Goal: Answer question/provide support

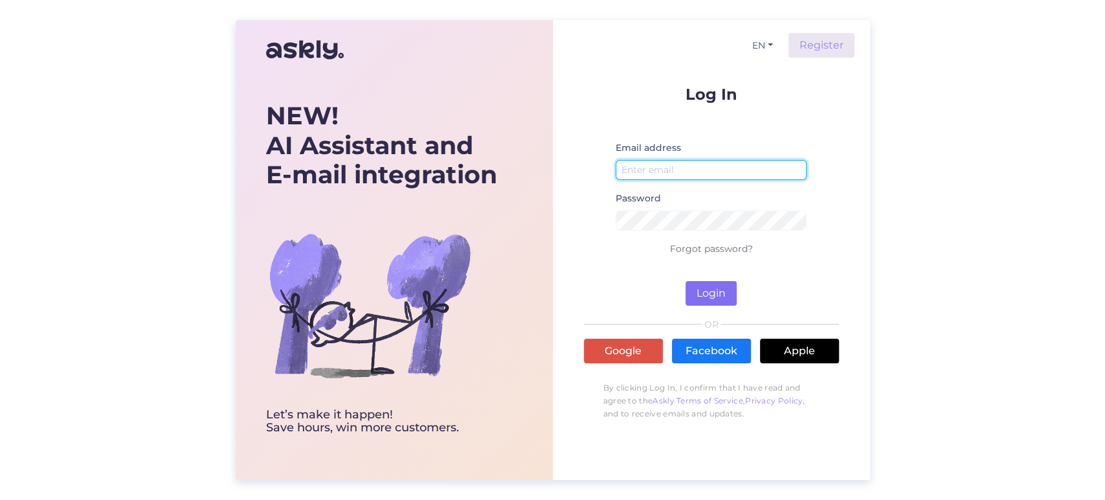
type input "[EMAIL_ADDRESS][DOMAIN_NAME]"
click at [717, 289] on button "Login" at bounding box center [711, 293] width 51 height 25
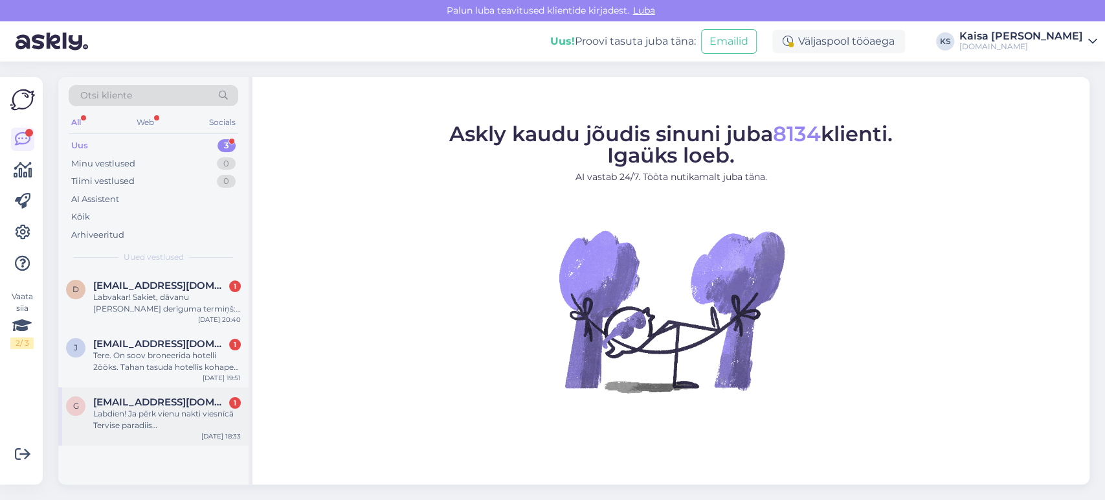
click at [179, 359] on span "[EMAIL_ADDRESS][DOMAIN_NAME]" at bounding box center [160, 402] width 135 height 12
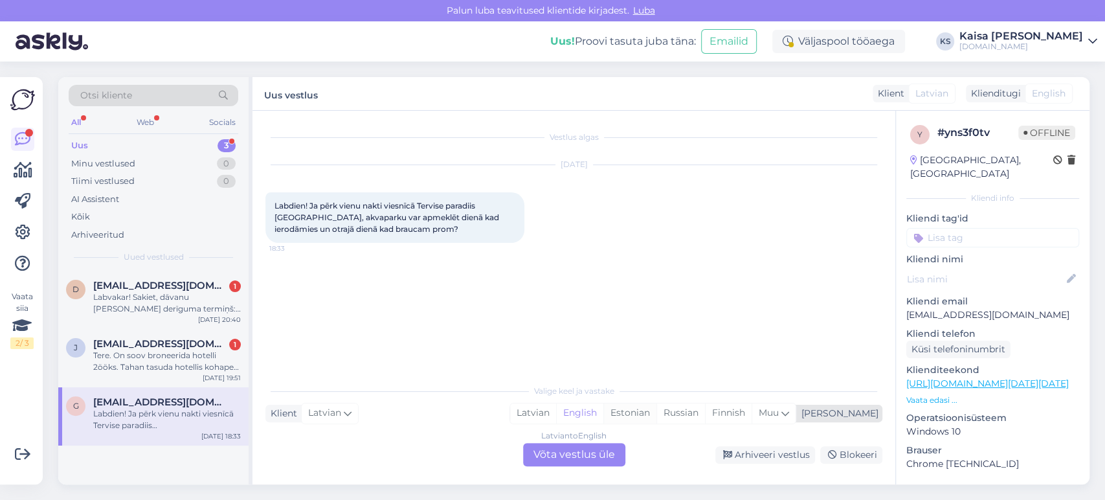
click at [656, 359] on div "Estonian" at bounding box center [629, 412] width 53 height 19
click at [608, 359] on div "Latvian to Estonian Võta vestlus üle" at bounding box center [574, 454] width 102 height 23
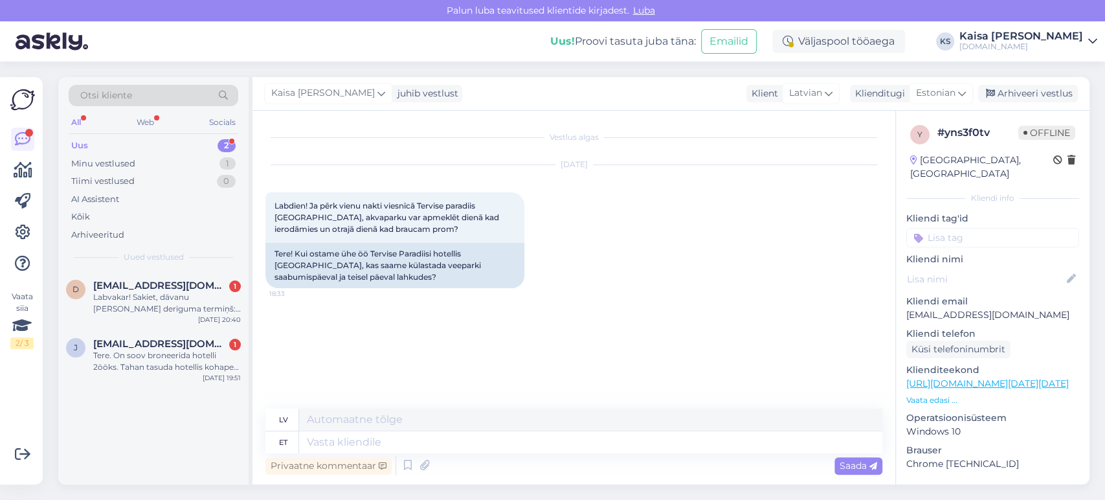
click at [795, 359] on p "Vaata edasi ..." at bounding box center [992, 400] width 173 height 12
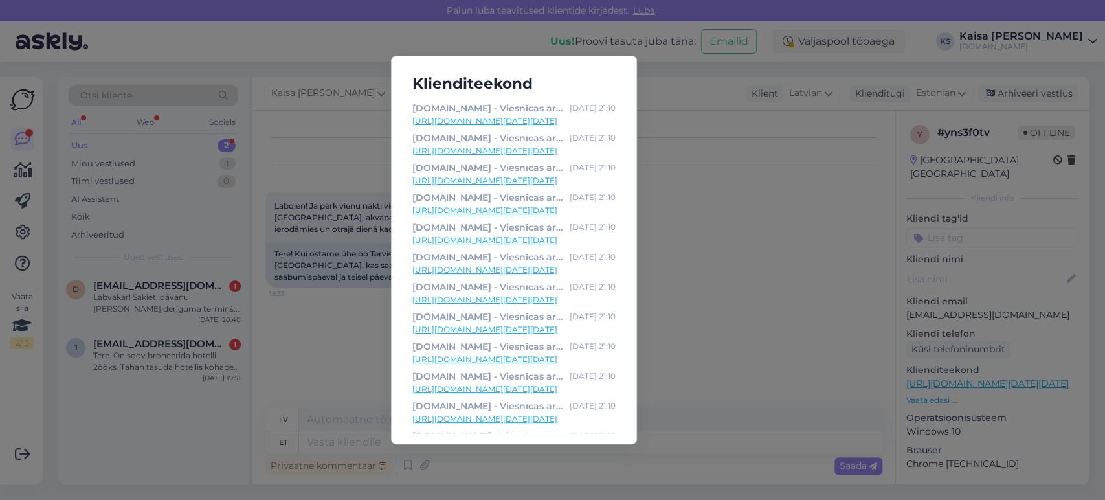
click at [582, 118] on link "[URL][DOMAIN_NAME][DATE][DATE]" at bounding box center [513, 121] width 203 height 12
click at [728, 157] on div "Klienditeekond [DOMAIN_NAME] - Viesnīcas ar īpašu maģiju [DATE] 21:10 [URL][DOM…" at bounding box center [552, 250] width 1105 height 500
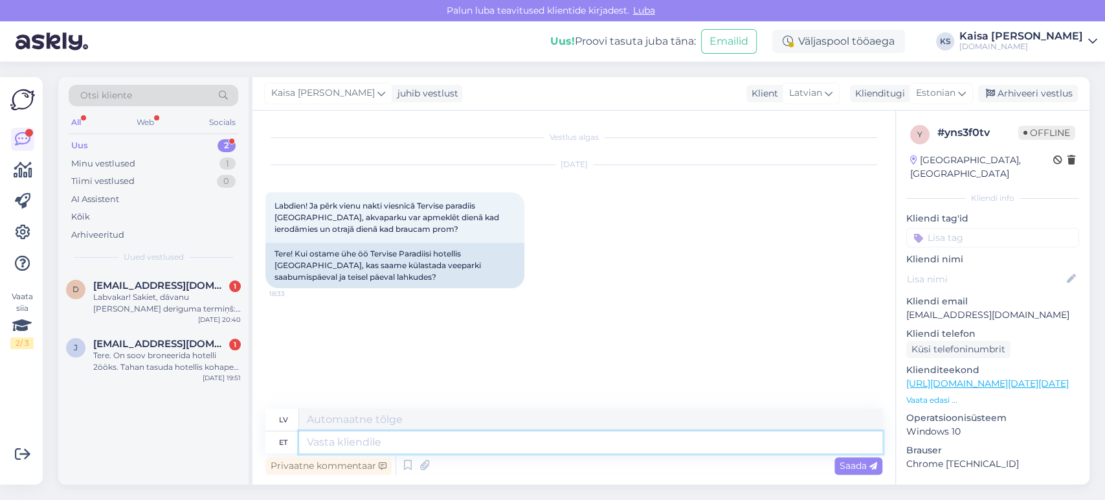
click at [563, 359] on textarea at bounding box center [590, 442] width 583 height 22
type textarea "Tere, ja"
type textarea "Sveiki,"
type textarea "Tere, jah"
type textarea "Sveiki, jā"
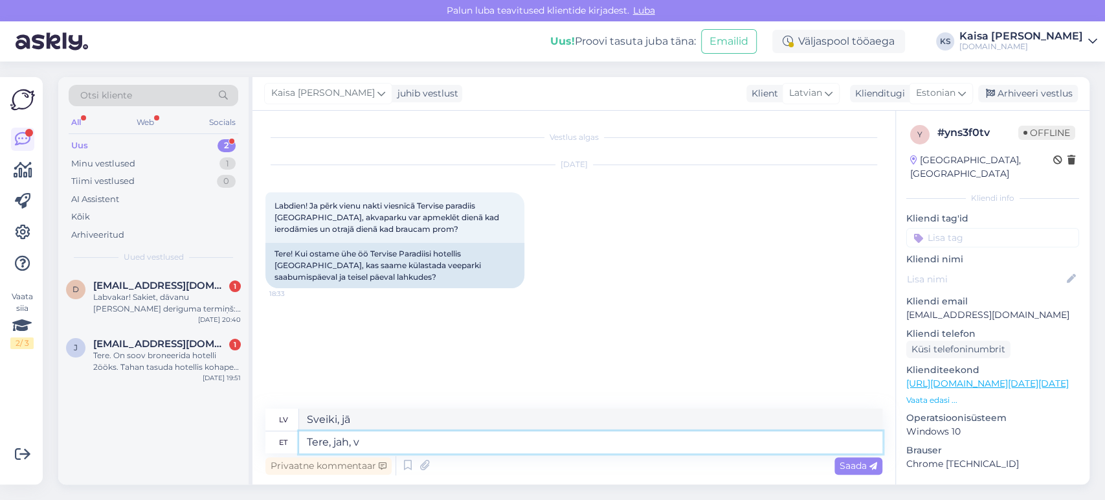
type textarea "Tere, jah, [GEOGRAPHIC_DATA]"
type textarea "Sveiki, jā,"
type textarea "Tere, jah, vastavalt lah"
type textarea "Sveiki, [PERSON_NAME], attiecīgi"
type textarea "Tere, jah, vastavalt lahtiolekuaegadele"
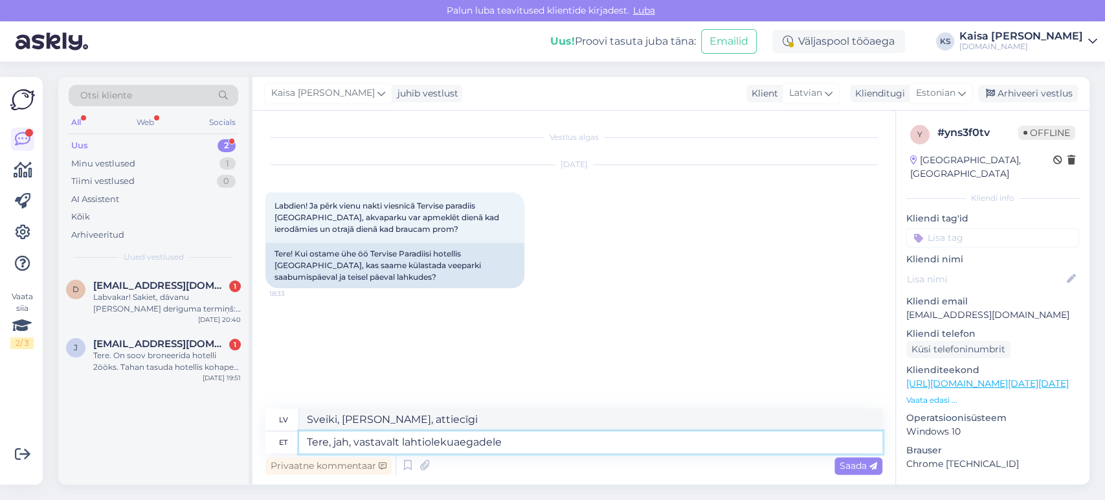
type textarea "Sveiki, [PERSON_NAME], saskaņā ar darba laiku"
type textarea "Tere, jah, vastavalt lahtiolekuaegadele on külastus p"
type textarea "Sveiki, [PERSON_NAME], saskaņā ar darba laiku apmeklējums ir iespējams."
type textarea "Tere, jah, vastavalt lahtiolekuaegadele on külastus piiramatu."
type textarea "Sveiki, [PERSON_NAME], saskaņā ar darba laiku apmeklējumu skaits ir neierobežot…"
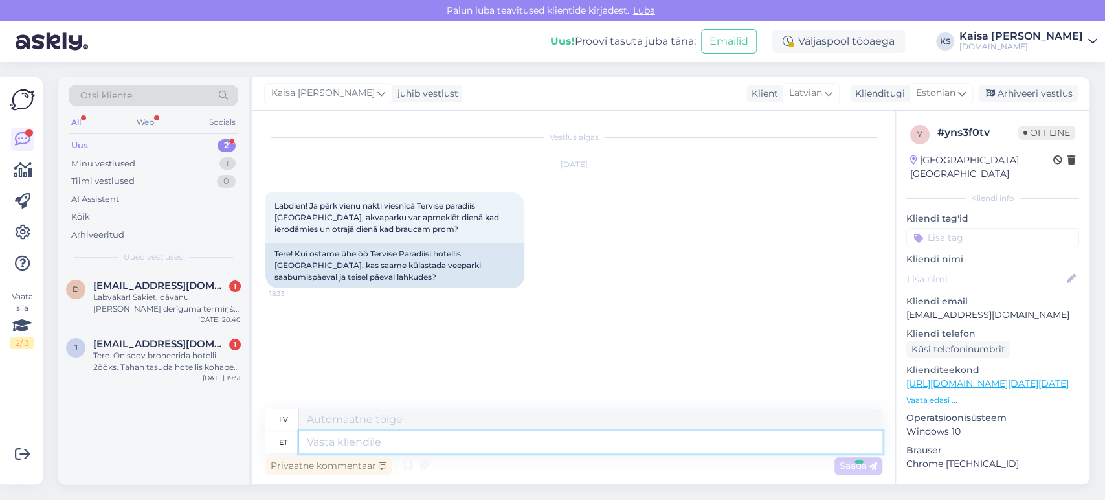
scroll to position [21, 0]
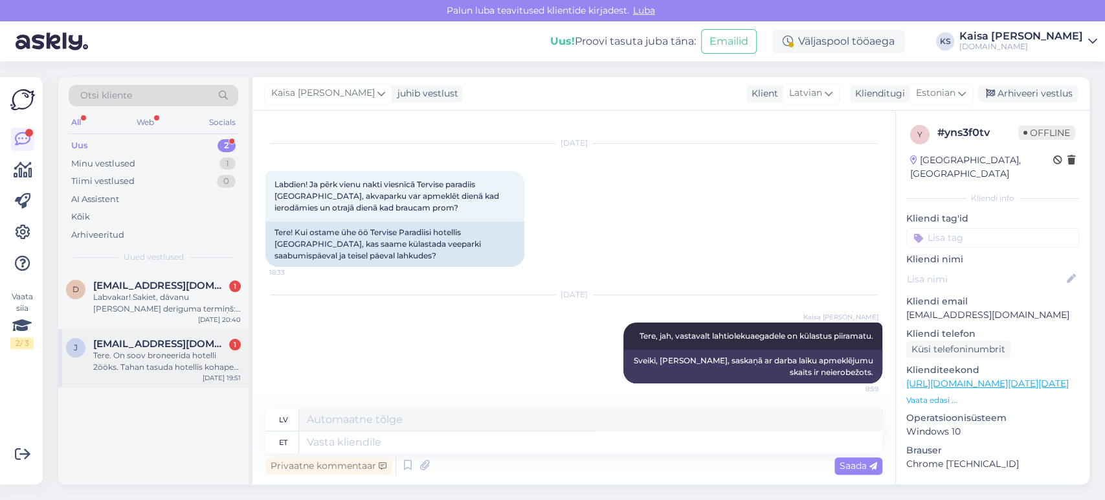
click at [194, 359] on div "Tere. On soov broneerida hotelli 2ööks. Tahan tasuda hotellis kohapeal aga mul …" at bounding box center [167, 361] width 148 height 23
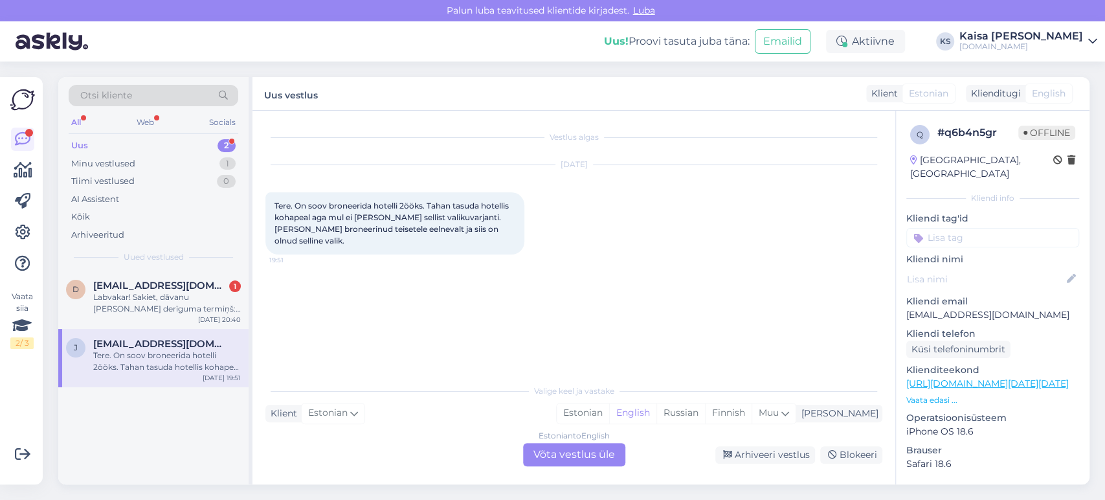
click at [795, 359] on p "Vaata edasi ..." at bounding box center [992, 400] width 173 height 12
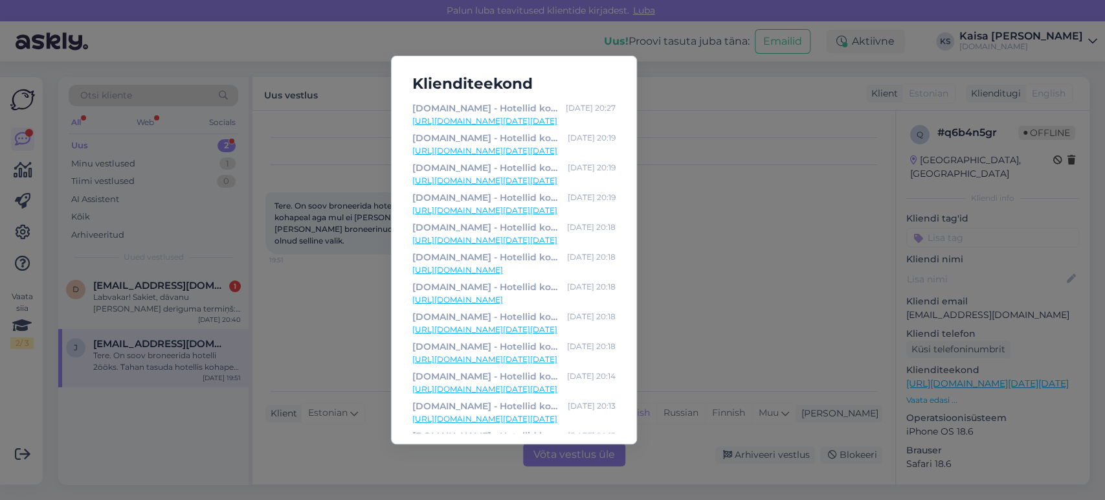
click at [575, 123] on link "[URL][DOMAIN_NAME][DATE][DATE]" at bounding box center [513, 121] width 203 height 12
click at [315, 319] on div "Klienditeekond [DOMAIN_NAME] - Hotellid koos võluvate lisavõimalustega [DATE] 2…" at bounding box center [552, 250] width 1105 height 500
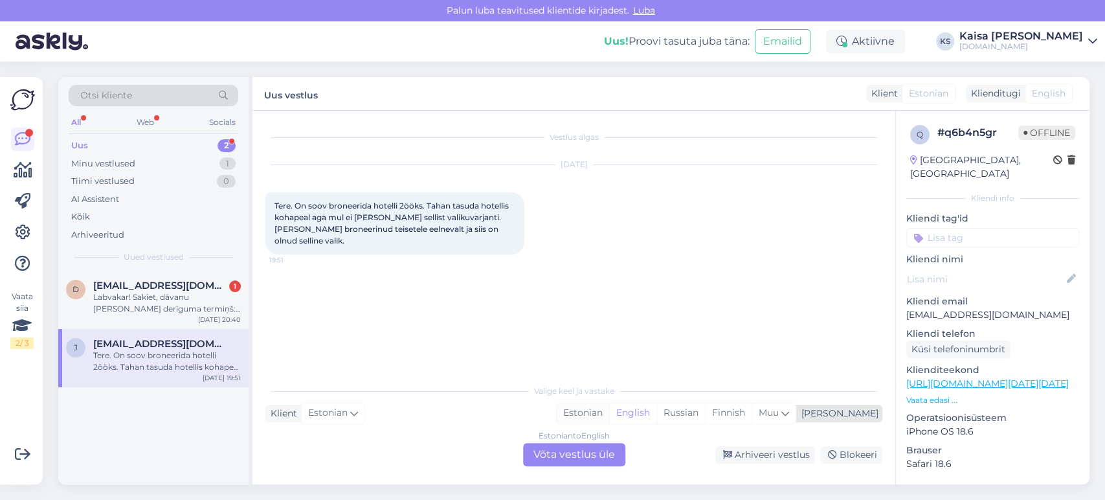
click at [609, 359] on div "Estonian" at bounding box center [583, 412] width 52 height 19
click at [589, 359] on div "Estonian to Estonian Võta vestlus üle" at bounding box center [574, 454] width 102 height 23
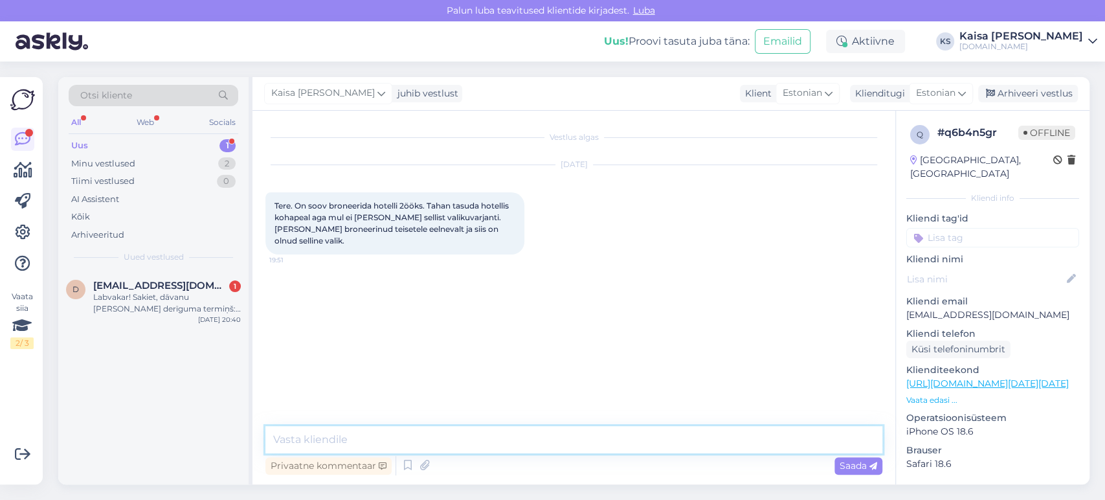
drag, startPoint x: 589, startPoint y: 454, endPoint x: 583, endPoint y: 444, distance: 11.9
click at [583, 359] on textarea at bounding box center [573, 439] width 617 height 27
click at [512, 359] on textarea "Tere, valige "paindlikud" tingimused ja siis esineb selline valik makseviisil." at bounding box center [573, 439] width 617 height 27
click at [548, 359] on textarea "Tere, valige "paindlikud" tingimused ja siis esineb selline valik makseviisil." at bounding box center [573, 439] width 617 height 27
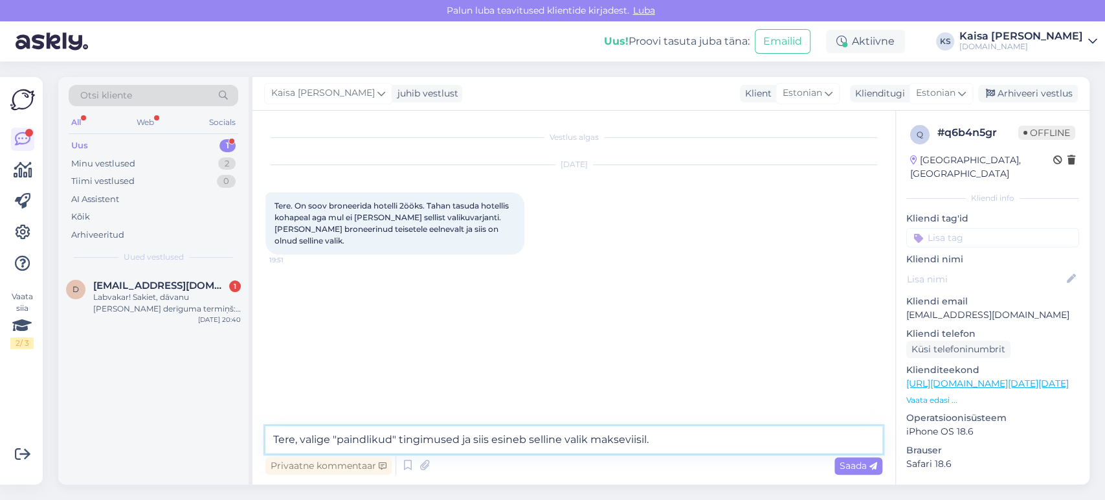
click at [554, 359] on textarea "Tere, valige "paindlikud" tingimused ja siis esineb selline valik makseviisil." at bounding box center [573, 439] width 617 height 27
click at [555, 359] on textarea "Tere, valige "paindlikud" tingimused ja siis esineb valik makseviisil." at bounding box center [573, 439] width 617 height 27
type textarea "Tere, valige "paindlikud" tingimused ja siis esineb valik "kohapeal tasumine" m…"
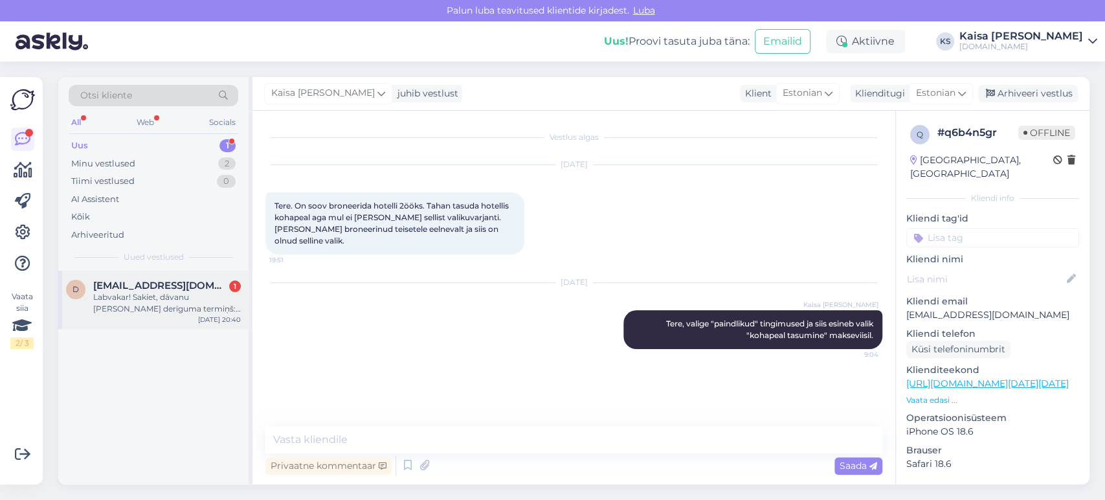
click at [199, 313] on div "Labvakar! Sakiet, dāvanu [PERSON_NAME] derīguma termiņš: [PERSON_NAME] laikā ir…" at bounding box center [167, 302] width 148 height 23
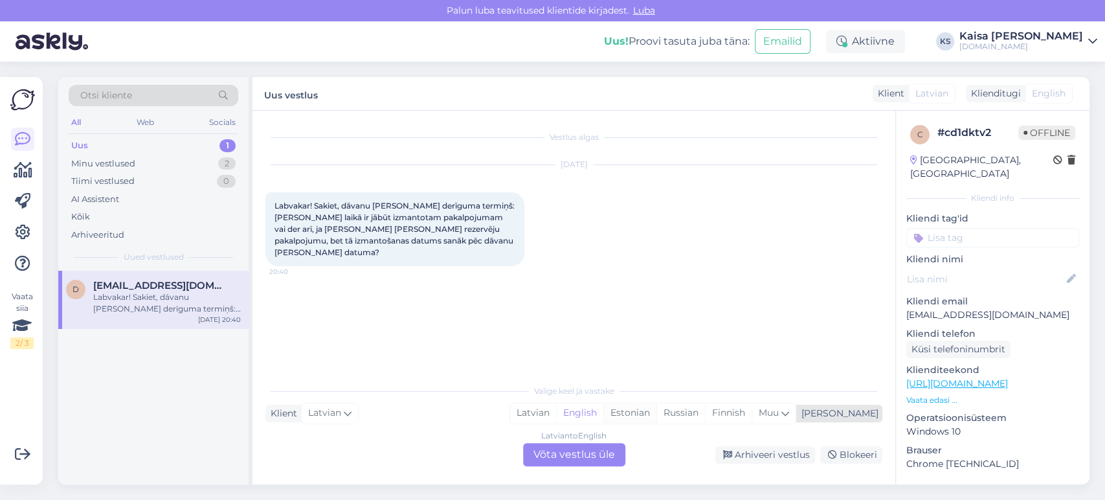
click at [656, 359] on div "Estonian" at bounding box center [629, 412] width 53 height 19
click at [587, 359] on div "Latvian to Estonian Võta vestlus üle" at bounding box center [574, 454] width 102 height 23
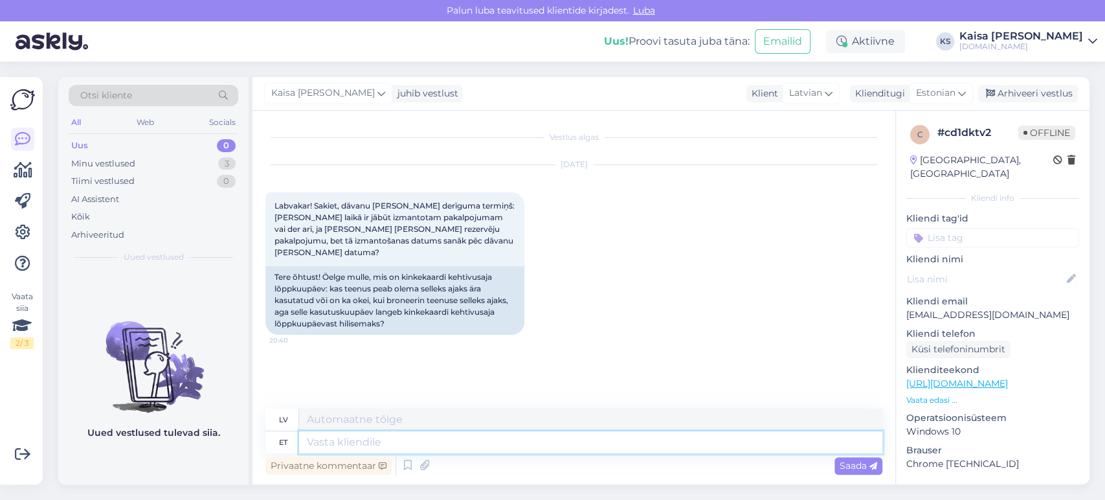
click at [582, 359] on textarea at bounding box center [590, 442] width 583 height 22
type textarea "Tere,"
type textarea "Sveiki,"
type textarea "Tere, jah,"
type textarea "Sveiki, jā"
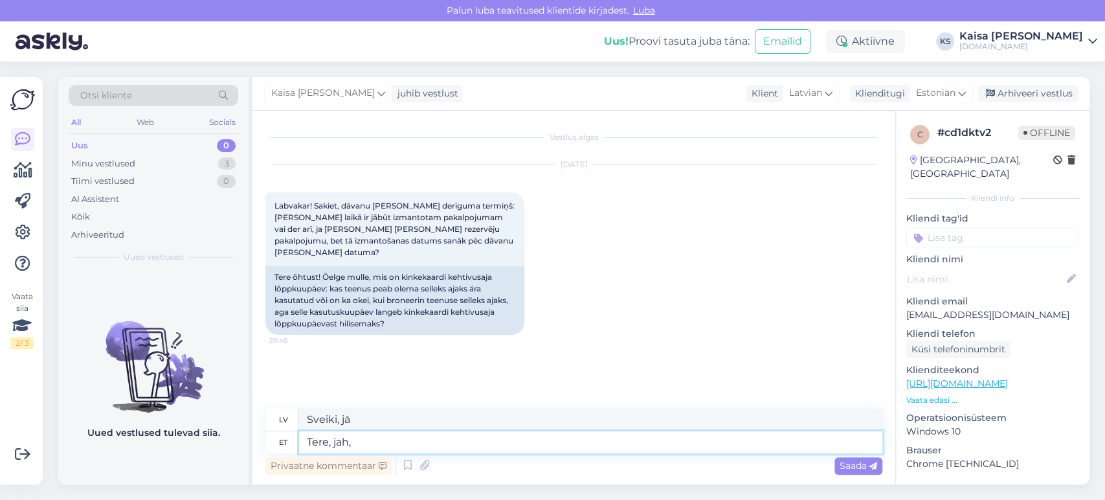
type textarea "Tere, jah, k"
type textarea "Sveiki, jā,"
type textarea "Tere, jah, kinkekaart p"
type textarea "Sveiki, [PERSON_NAME], dāvanu karte"
type textarea "Tere, jah, kinkekaart peab ole"
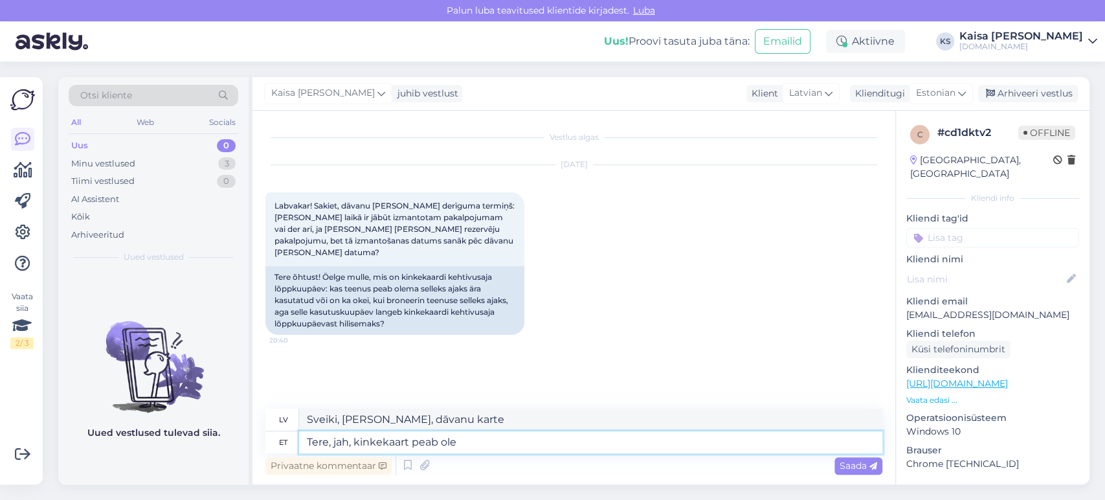
type textarea "Sveiki, [PERSON_NAME], dāvanu kartei ir jābūt"
type textarea "Tere, jah, kinkekaart peab olema"
type textarea "Sveiki, [PERSON_NAME], tai jābūt dāvanu kartei."
type textarea "Tere, jah, kinkekaart peab olema enne keh"
type textarea "Sveiki, [PERSON_NAME], dāvanu kartei jābūt iepriekš."
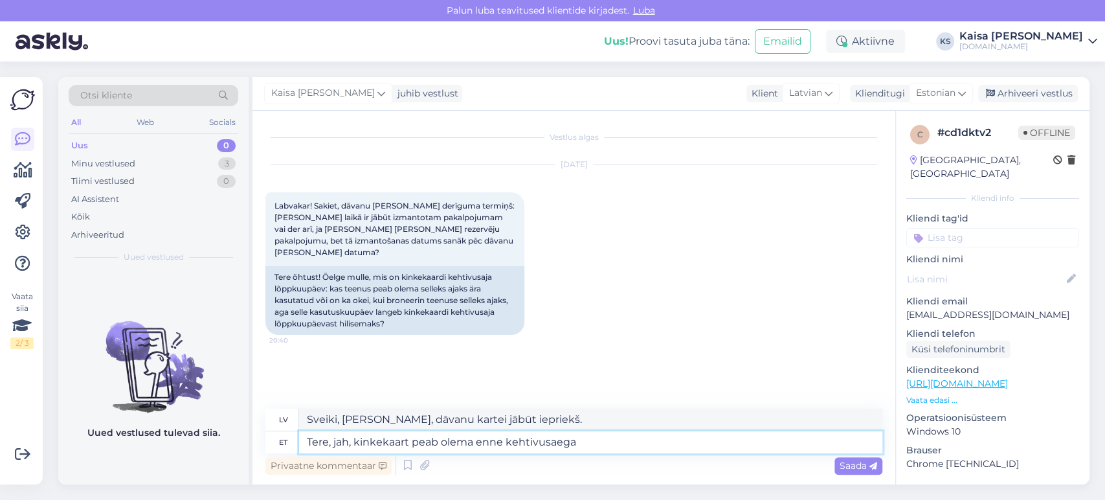
type textarea "Tere, jah, kinkekaart peab olema enne kehtivusaega r"
type textarea "Sveiki, [PERSON_NAME], dāvanu karte ir jāsaņem pirms derīguma termiņa beigām."
type textarea "Tere, jah, kinkekaart peab olema enne kehtivusaega realiseeritud, ku"
type textarea "Sveiki, [PERSON_NAME], dāvanu karte ir jāizmanto pirms derīguma termiņa beigām."
type textarea "Tere, jah, kinkekaart peab olema enne kehtivusaega realiseeritud, kuiud"
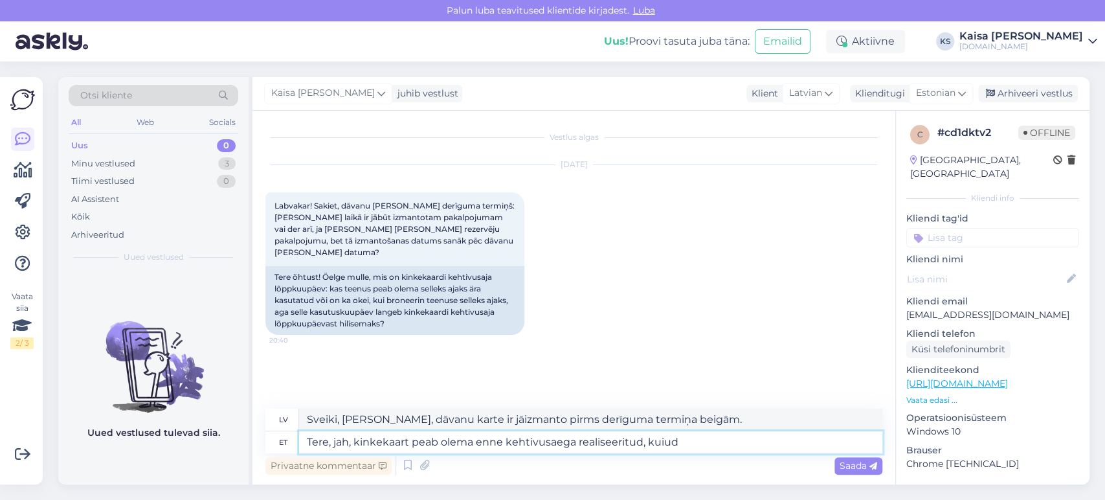
type textarea "Sveiki, [PERSON_NAME], dāvanu karte ir jāizmanto pirms derīguma termiņa beigām,…"
type textarea "Tere, jah, kinkekaart peab olema enne kehtivusaega realiseeritud, kuid p"
type textarea "Sveiki, [PERSON_NAME], dāvanu karte ir jāizmanto pirms derīguma termiņa beigām,…"
type textarea "Tere, jah, kinkekaart peab olema enne kehtivusaega realiseeritud, kuid puhkus võ"
type textarea "Sveiki, [PERSON_NAME], dāvanu karte ir jāizmanto pirms derīguma termiņa beigām,…"
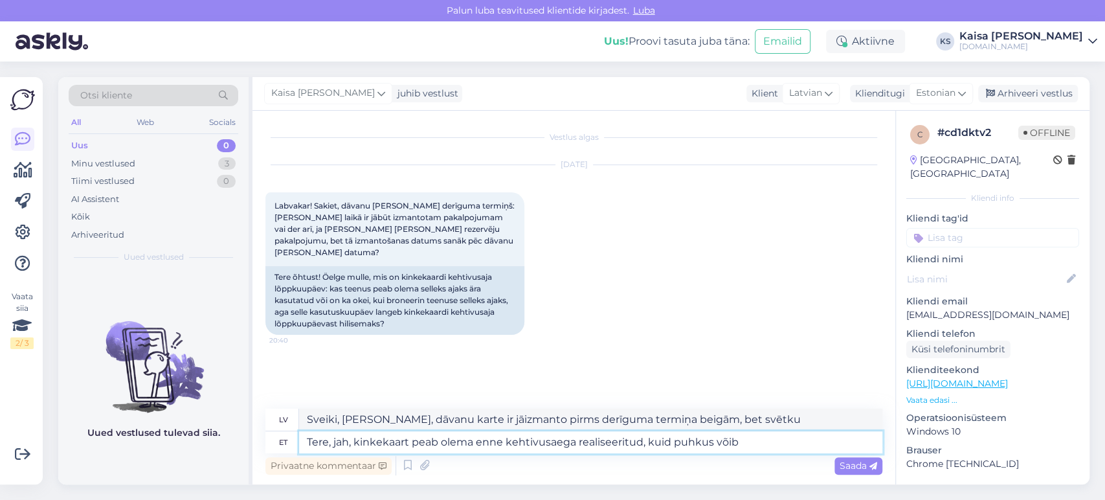
type textarea "Tere, jah, kinkekaart peab olema enne kehtivusaega realiseeritud, kuid puhkus v…"
type textarea "Sveiki, [PERSON_NAME], dāvanu karte ir jāizmanto pirms derīguma termiņa beigām,…"
type textarea "Tere, jah, kinkekaart peab olema enne kehtivusaega realiseeritud, kuid puhkus v…"
type textarea "Sveiki, [PERSON_NAME], dāvanu karte ir jāizmanto pirms derīguma termiņa beigām,…"
type textarea "Tere, jah, kinkekaart peab olema enne kehtivusaega realiseeritud, kuid puhkus v…"
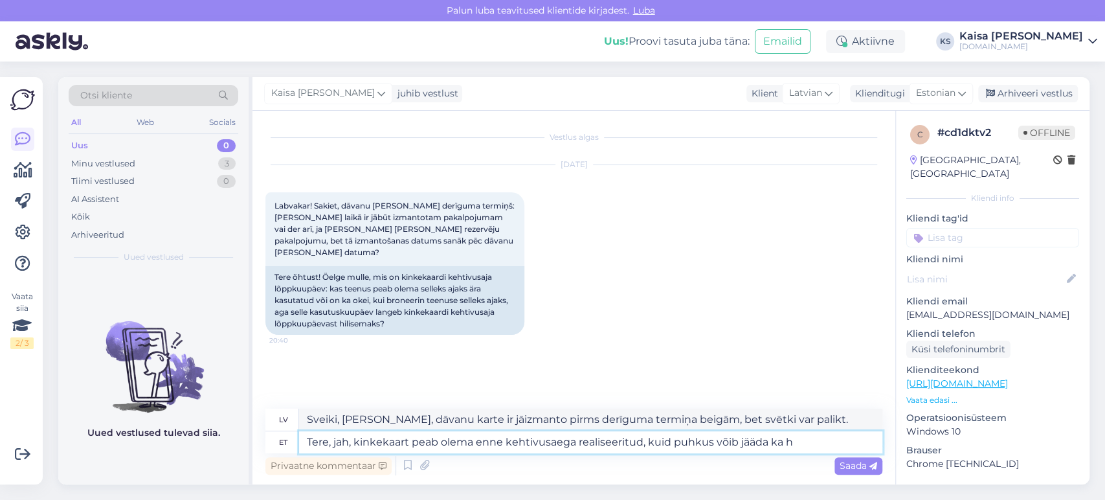
type textarea "Sveiki, [PERSON_NAME], dāvanu karte ir jāizmanto pirms derīguma termiņa beigām,…"
type textarea "Tere, jah, kinkekaart peab olema enne kehtivusaega realiseeritud, kuid puhkus v…"
type textarea "Sveiki, [PERSON_NAME], dāvanu karte ir jāizmanto pirms derīguma termiņa beigām,…"
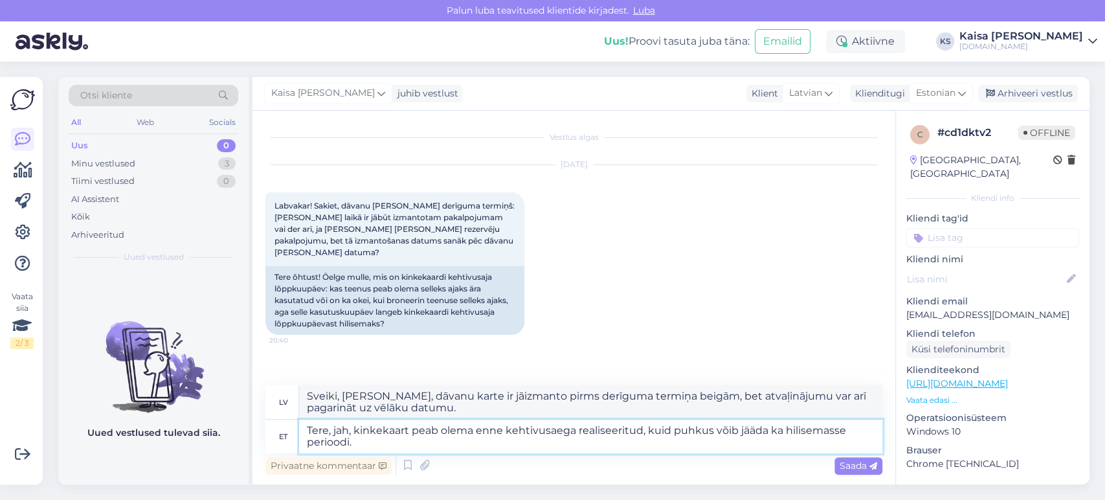
type textarea "Tere, jah, kinkekaart peab olema enne kehtivusaega realiseeritud, kuid puhkus v…"
type textarea "Sveiki, [PERSON_NAME], dāvanu karte ir jāizmanto pirms derīguma termiņa beigām,…"
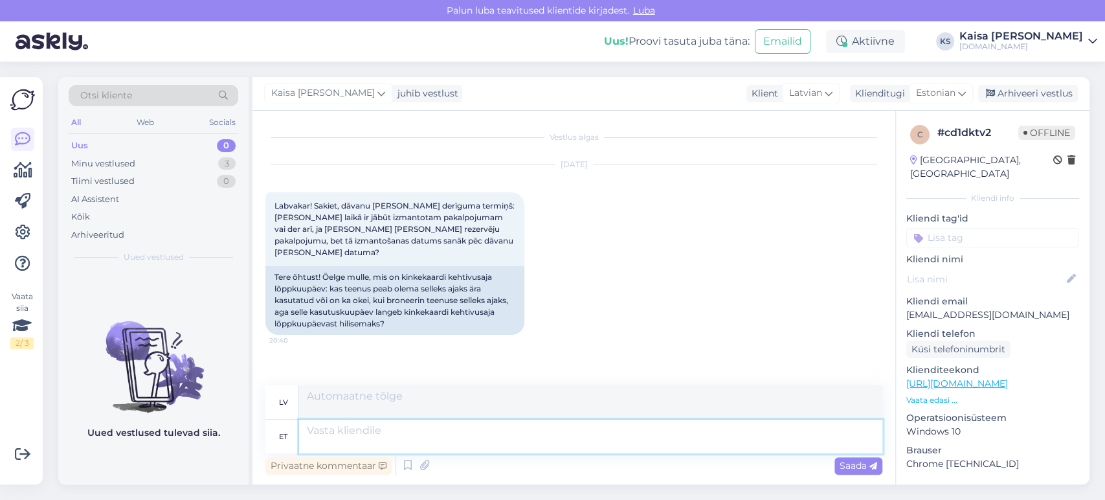
scroll to position [68, 0]
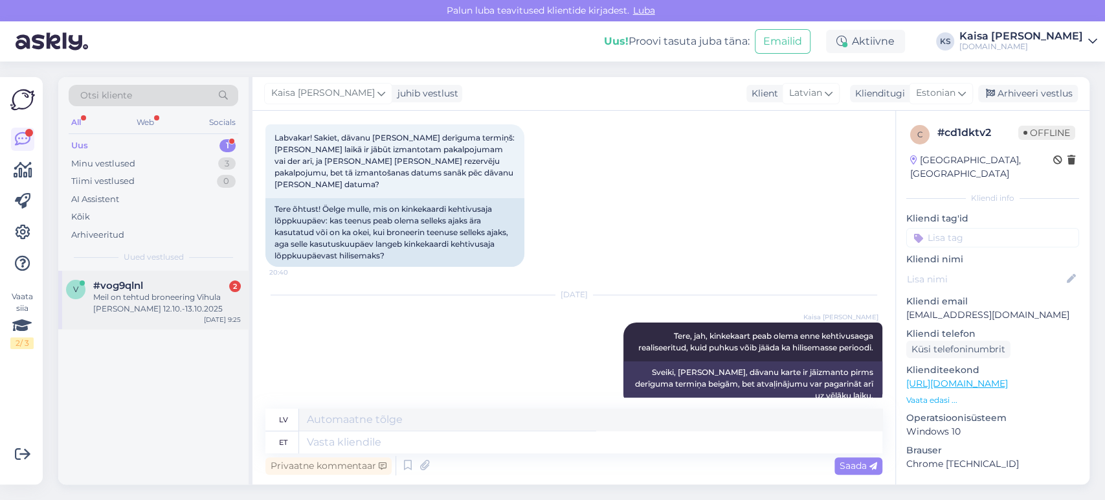
click at [162, 309] on div "Meil on tehtud broneering Vihula [PERSON_NAME] 12.10.-13.10.2025" at bounding box center [167, 302] width 148 height 23
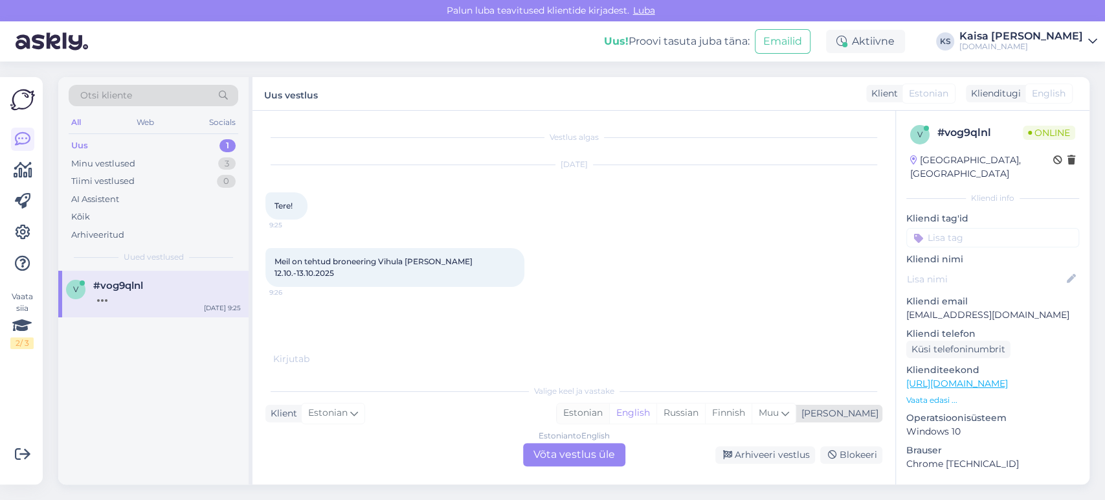
click at [609, 359] on div "Estonian" at bounding box center [583, 412] width 52 height 19
click at [601, 359] on div "Estonian to Estonian Võta vestlus üle" at bounding box center [574, 454] width 102 height 23
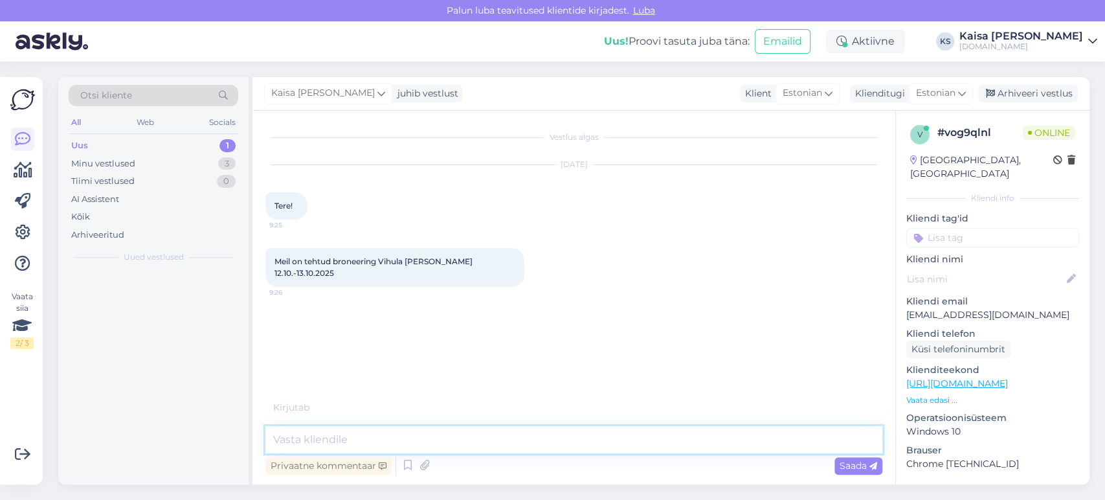
click at [596, 359] on textarea at bounding box center [573, 439] width 617 height 27
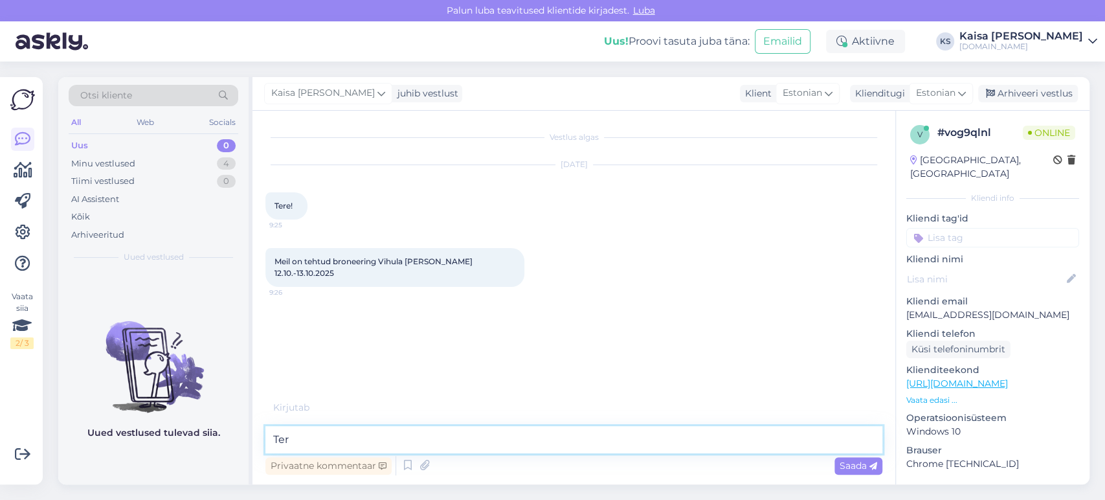
type textarea "Tere"
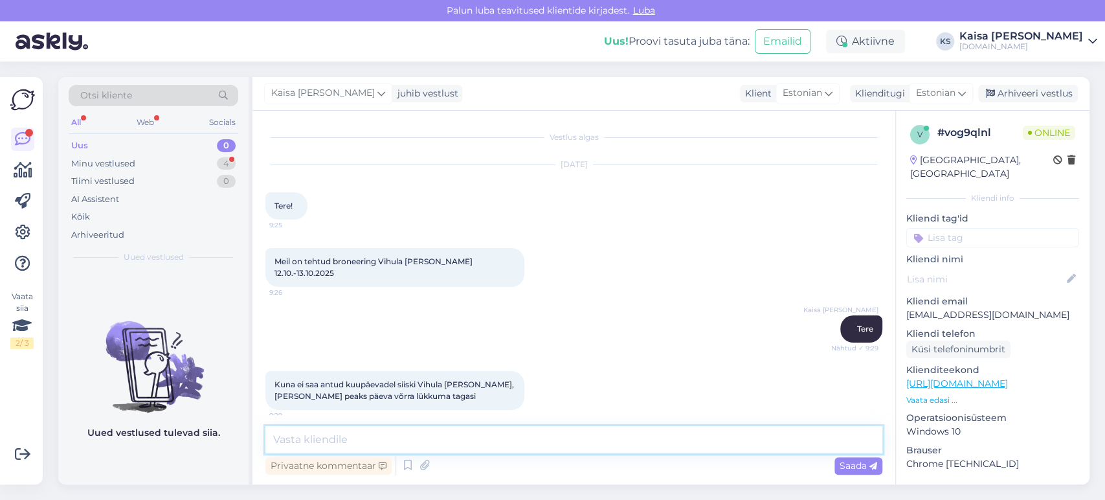
scroll to position [53, 0]
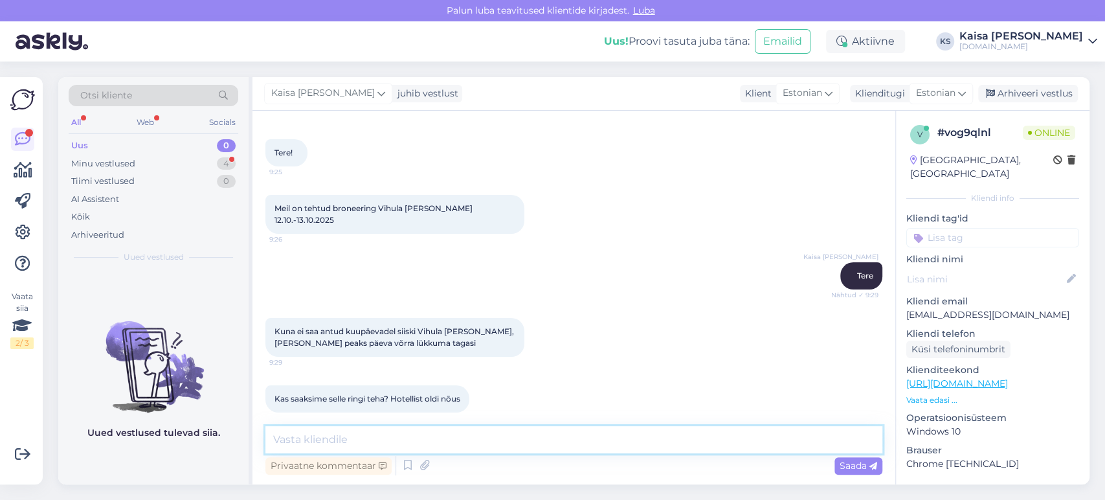
click at [508, 359] on textarea at bounding box center [573, 439] width 617 height 27
type textarea "[PERSON_NAME] on broneeringu number?"
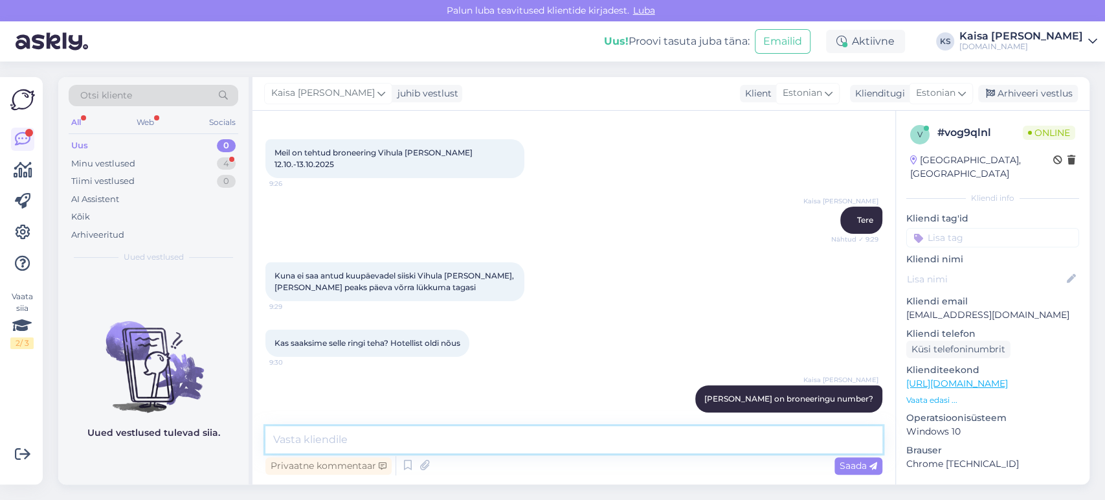
scroll to position [164, 0]
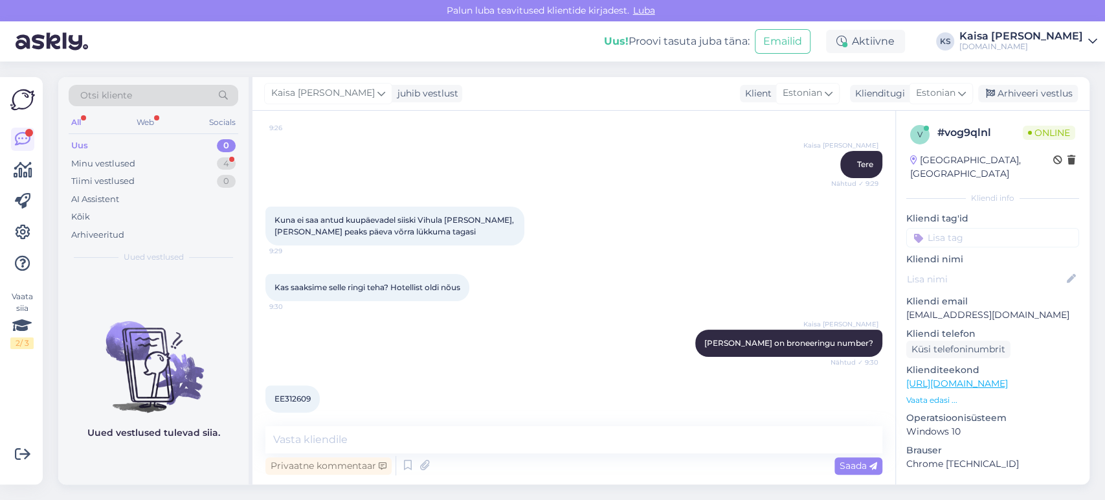
click at [291, 359] on span "EE312609" at bounding box center [292, 399] width 36 height 10
copy div "EE312609 9:31"
click at [479, 359] on textarea at bounding box center [573, 439] width 617 height 27
type textarea "Saan aru, et soovite kuupäevi muuta"
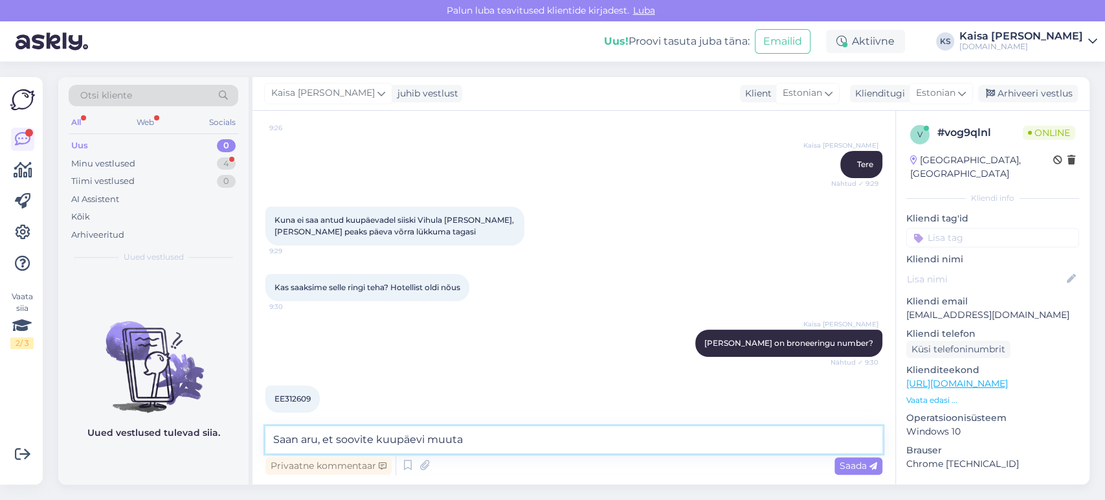
scroll to position [232, 0]
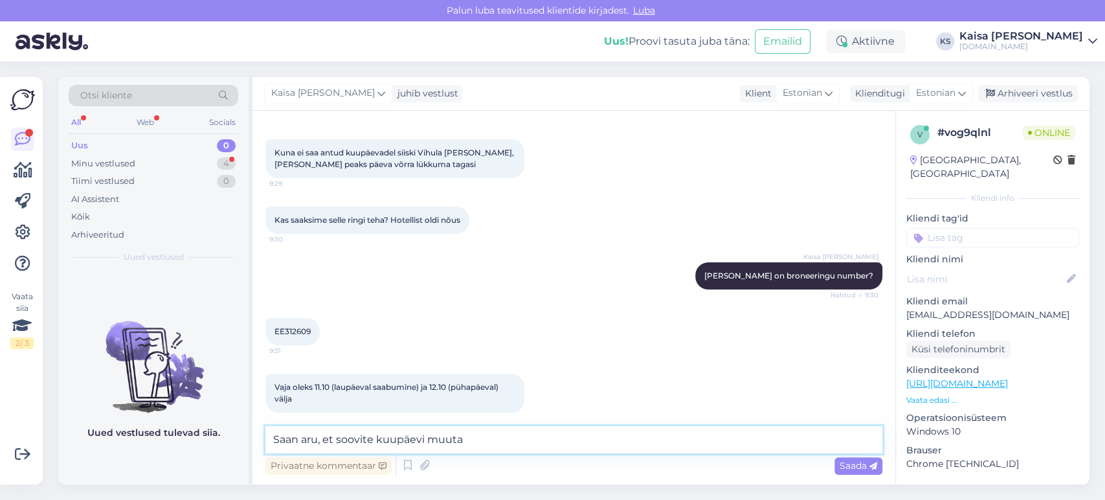
drag, startPoint x: 483, startPoint y: 439, endPoint x: 188, endPoint y: 439, distance: 294.5
click at [188, 359] on div "Otsi kliente All Web Socials Uus 0 Minu vestlused 4 Tiimi vestlused 0 AI Assist…" at bounding box center [573, 280] width 1031 height 407
click at [423, 359] on textarea at bounding box center [573, 439] width 617 height 27
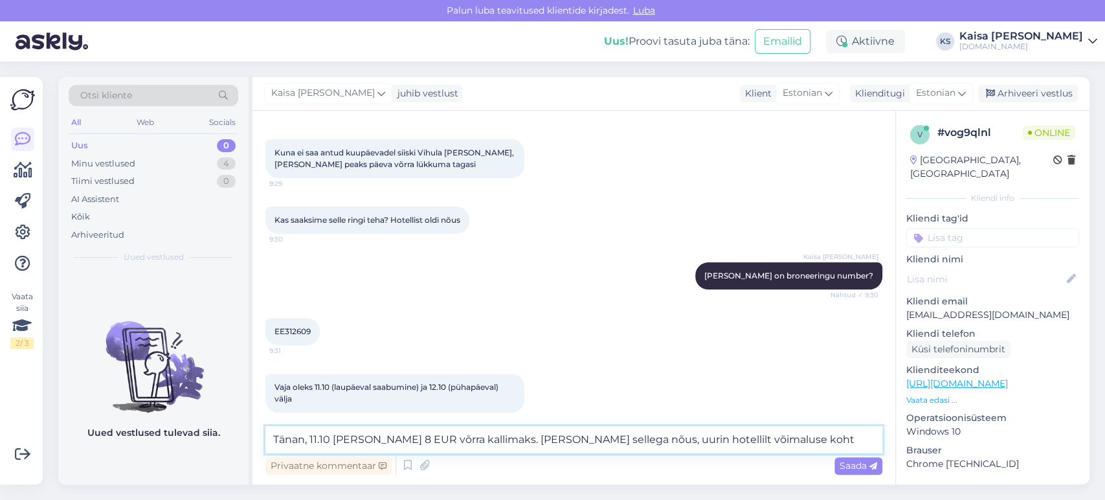
type textarea "Tänan, 11.10 [PERSON_NAME] 8 EUR võrra kallimaks. [PERSON_NAME] sellega nõus, u…"
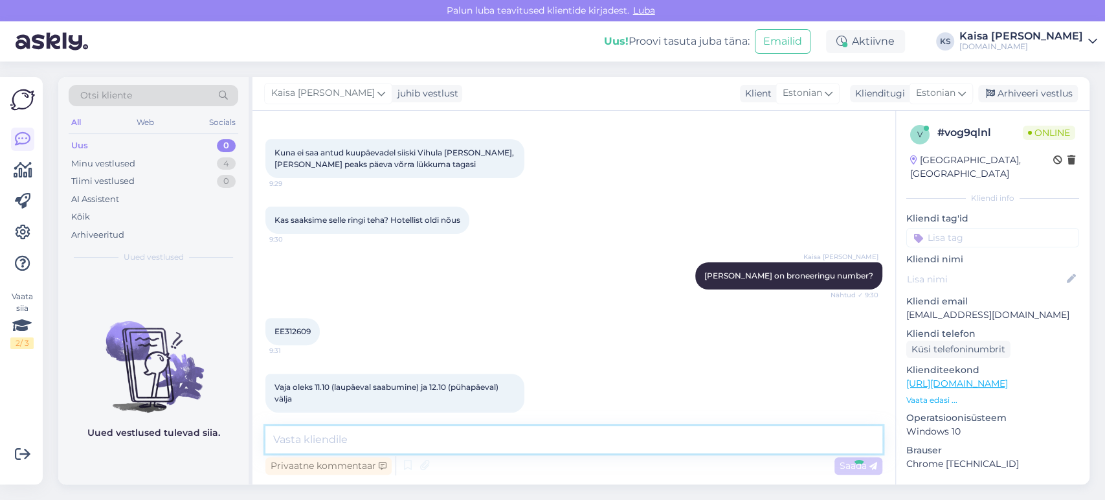
scroll to position [299, 0]
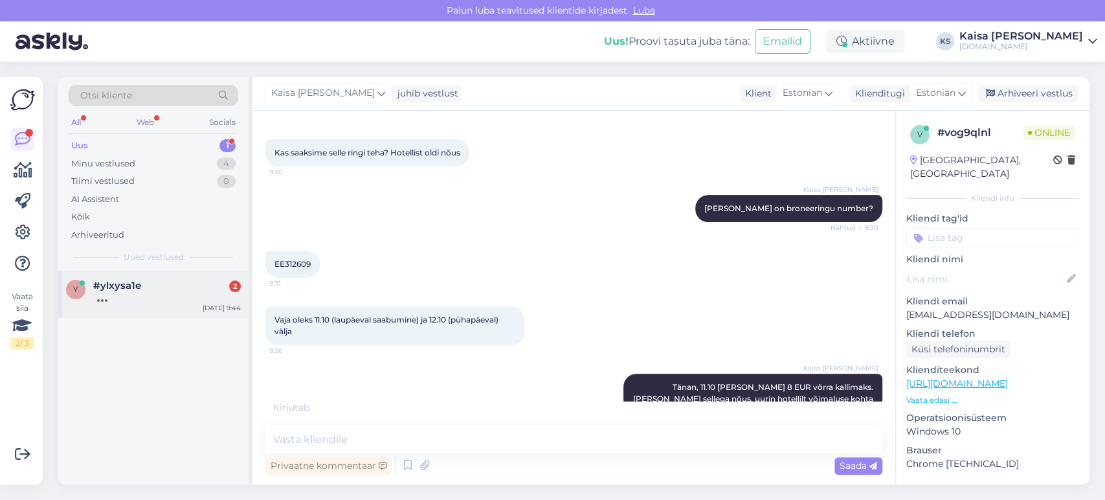
click at [137, 291] on div at bounding box center [167, 297] width 148 height 12
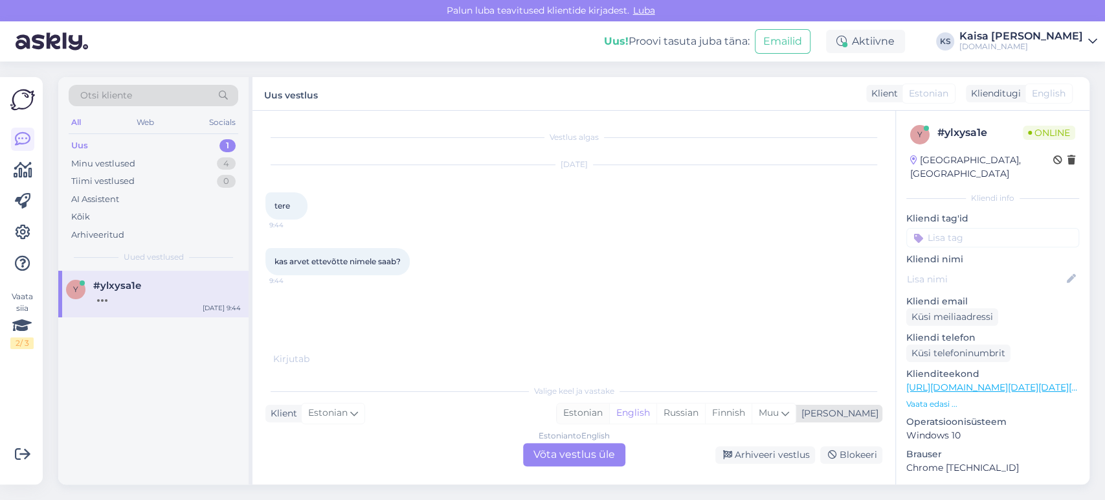
click at [609, 359] on div "Estonian" at bounding box center [583, 412] width 52 height 19
click at [588, 359] on div "Estonian to Estonian Võta vestlus üle" at bounding box center [574, 454] width 102 height 23
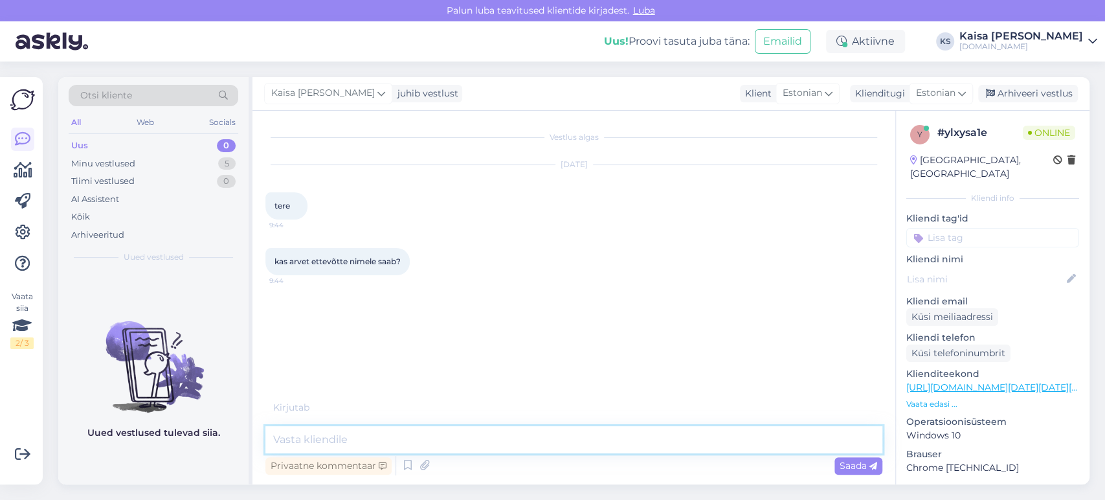
click at [578, 359] on textarea at bounding box center [573, 439] width 617 height 27
click at [58, 196] on div "Otsi kliente All Web Socials Uus 0 Minu vestlused 5 Tiimi vestlused 0 AI Assist…" at bounding box center [153, 174] width 190 height 194
click at [489, 359] on textarea "Tere, [PERSON_NAME] "koheselt tasumise"" at bounding box center [573, 439] width 617 height 27
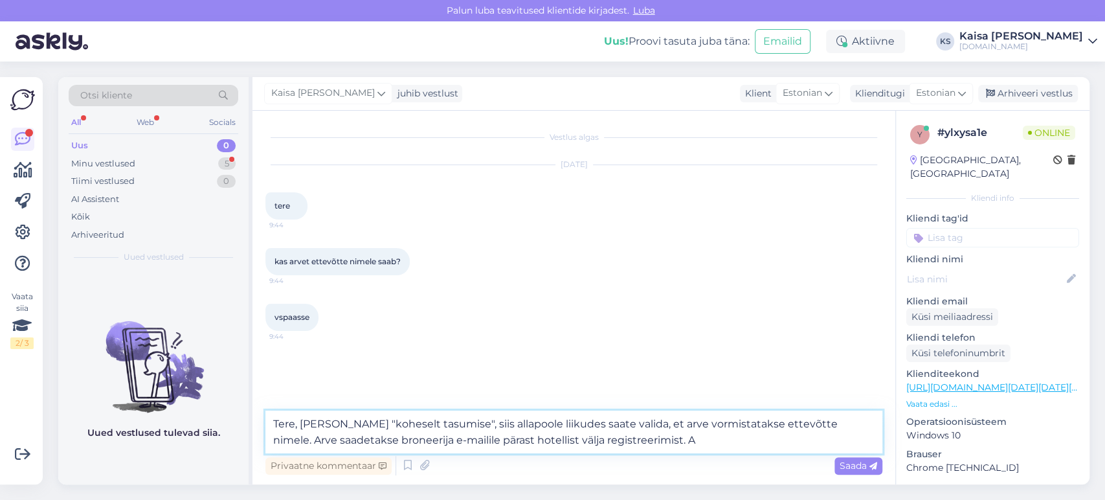
type textarea "Tere, [PERSON_NAME] "koheselt tasumise", siis allapoole liikudes saate valida, …"
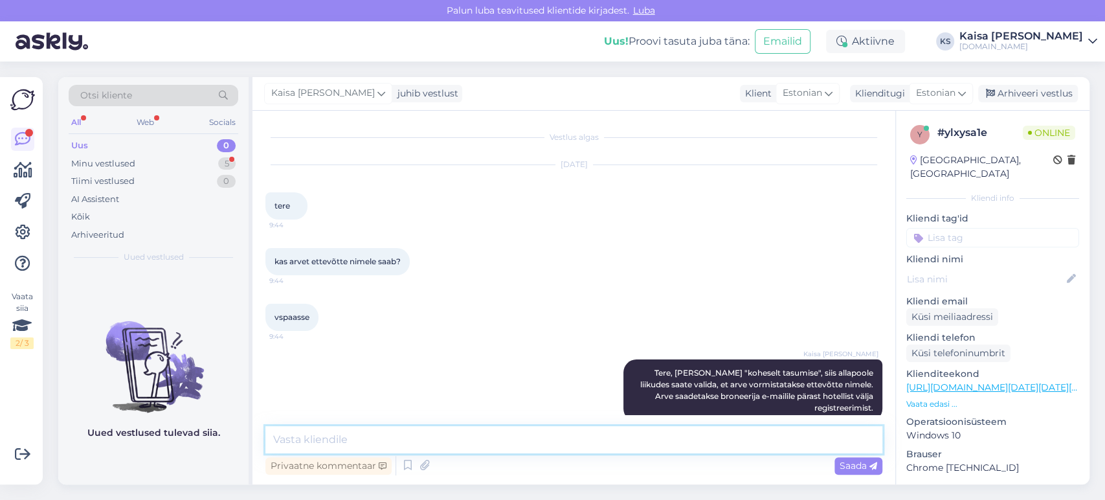
scroll to position [21, 0]
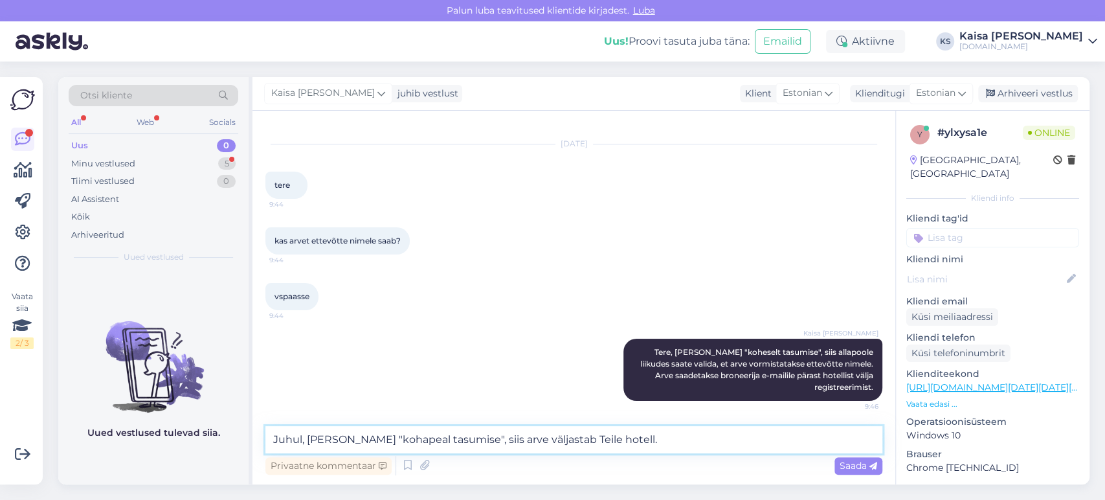
type textarea "Juhul, [PERSON_NAME] "kohapeal tasumise", siis arve väljastab Teile hotell."
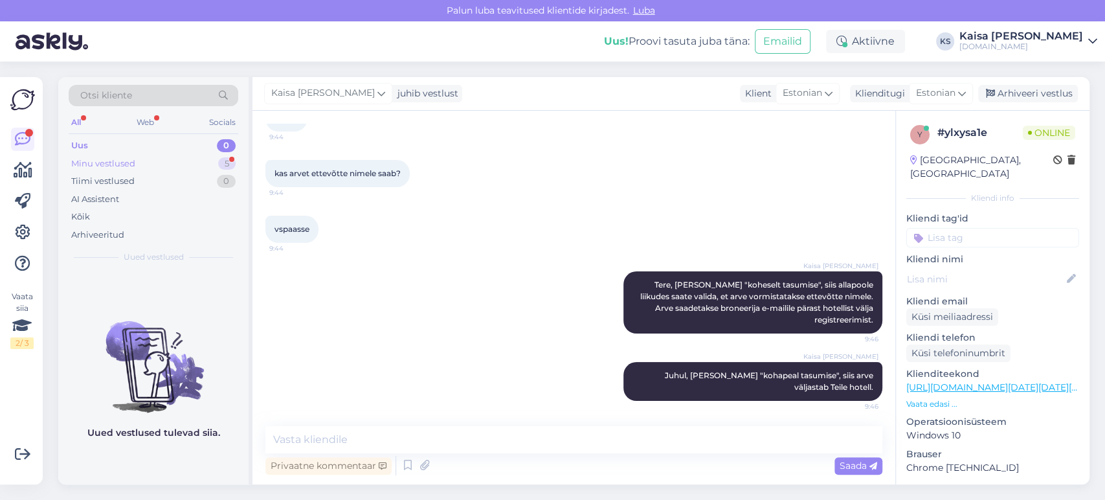
click at [212, 167] on div "Minu vestlused 5" at bounding box center [154, 164] width 170 height 18
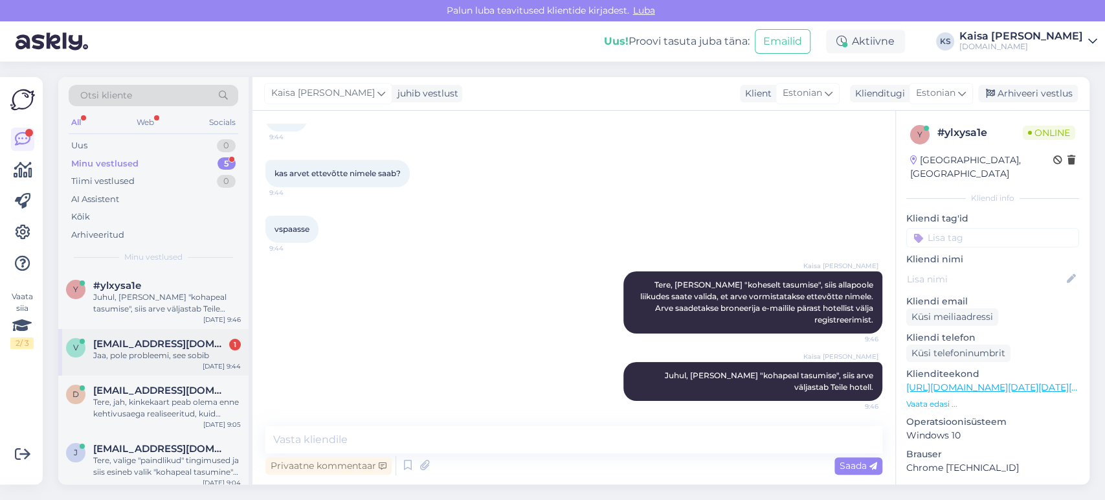
click at [154, 346] on span "[EMAIL_ADDRESS][DOMAIN_NAME]" at bounding box center [160, 344] width 135 height 12
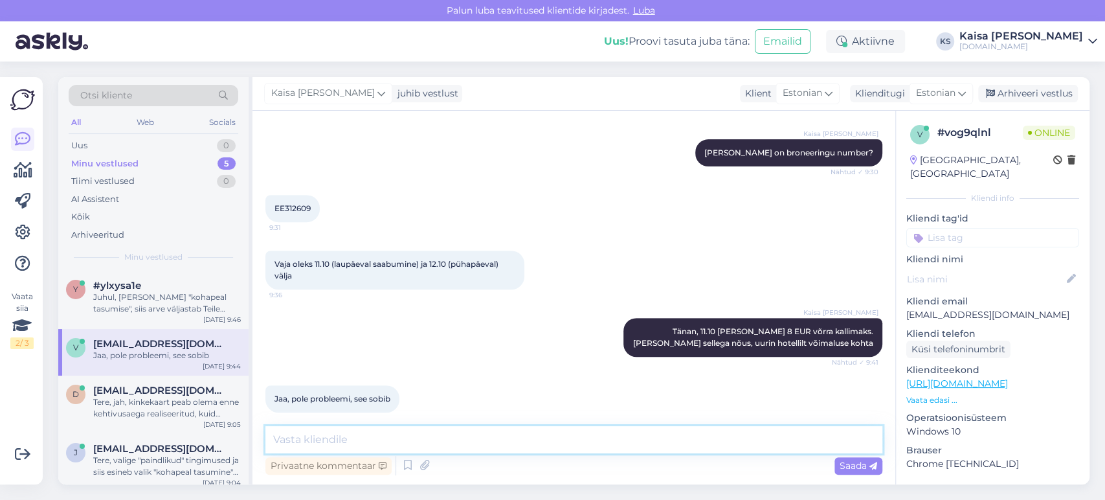
click at [512, 359] on textarea at bounding box center [573, 439] width 617 height 27
type textarea "Hästi, uurin ning [PERSON_NAME] Teile e-[PERSON_NAME] teada."
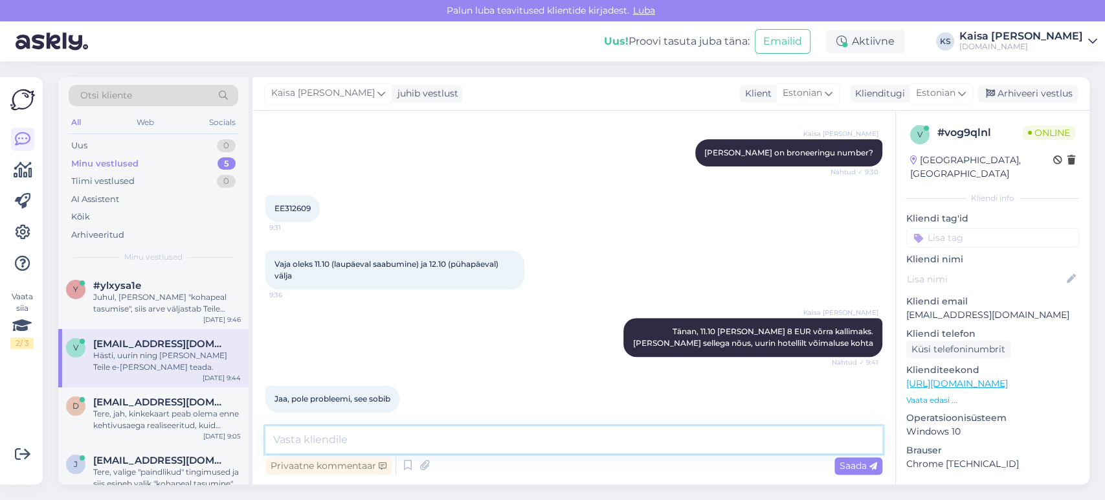
scroll to position [410, 0]
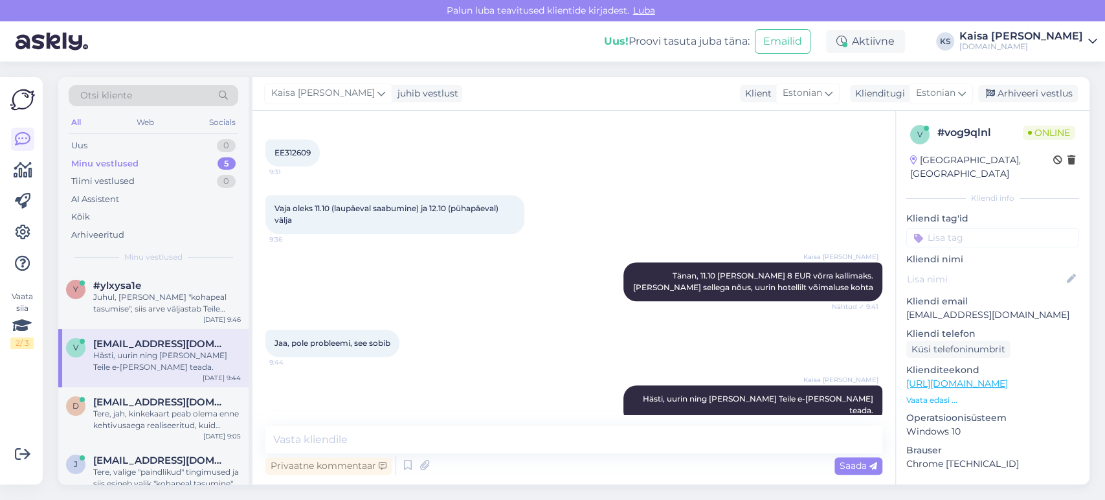
click at [298, 148] on span "EE312609" at bounding box center [292, 153] width 36 height 10
copy div "EE312609 9:31"
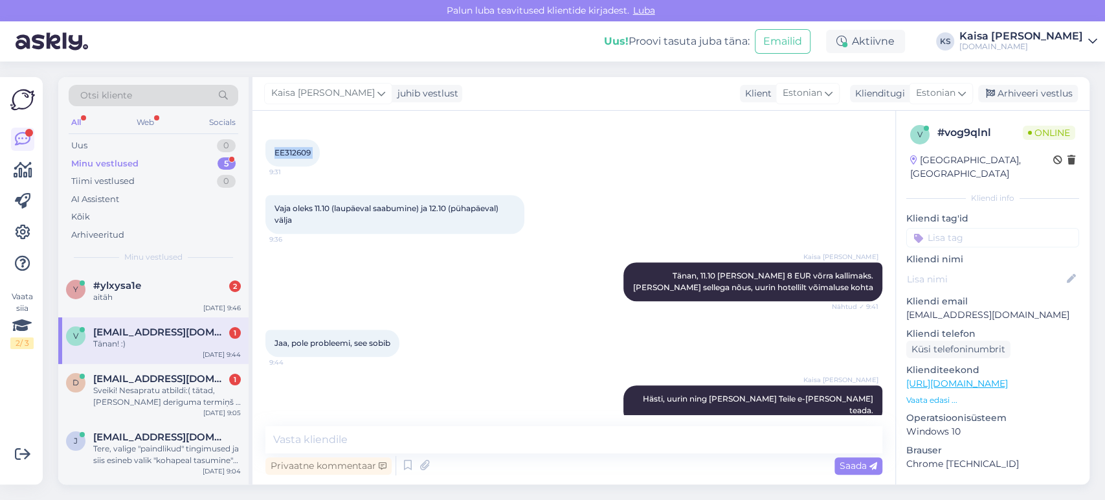
scroll to position [466, 0]
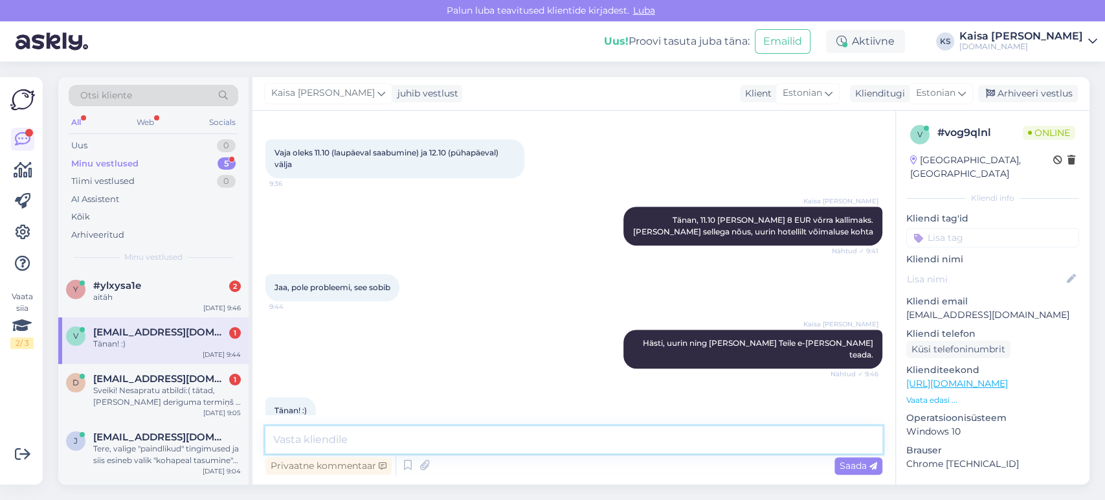
click at [533, 359] on textarea at bounding box center [573, 439] width 617 height 27
type textarea "Palun."
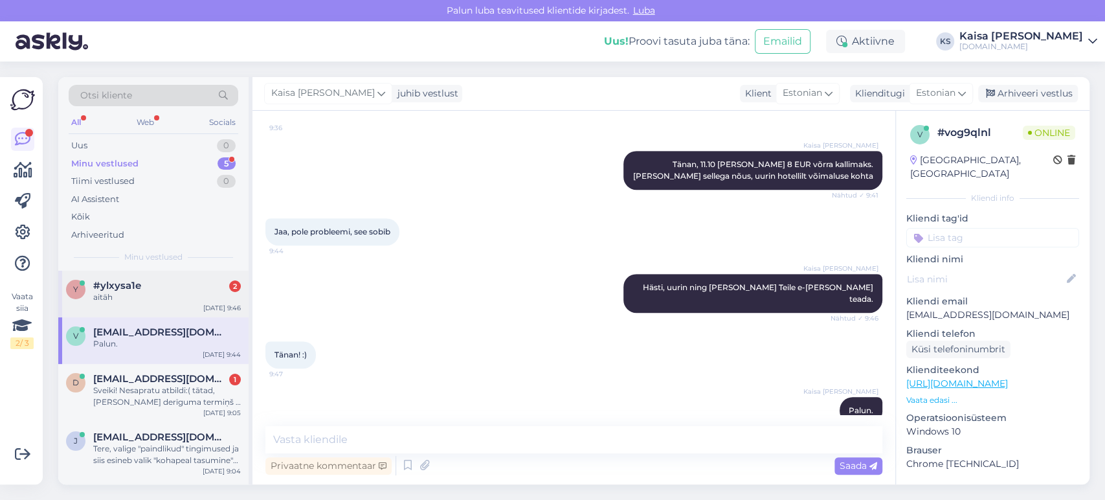
click at [139, 290] on span "#ylxysa1e" at bounding box center [117, 286] width 48 height 12
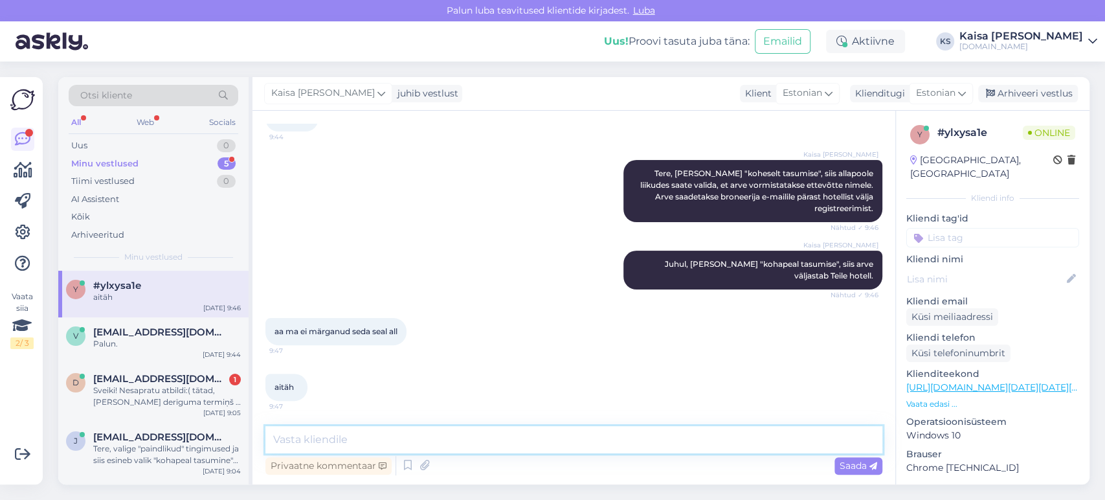
click at [406, 359] on textarea at bounding box center [573, 439] width 617 height 27
type textarea "Palun."
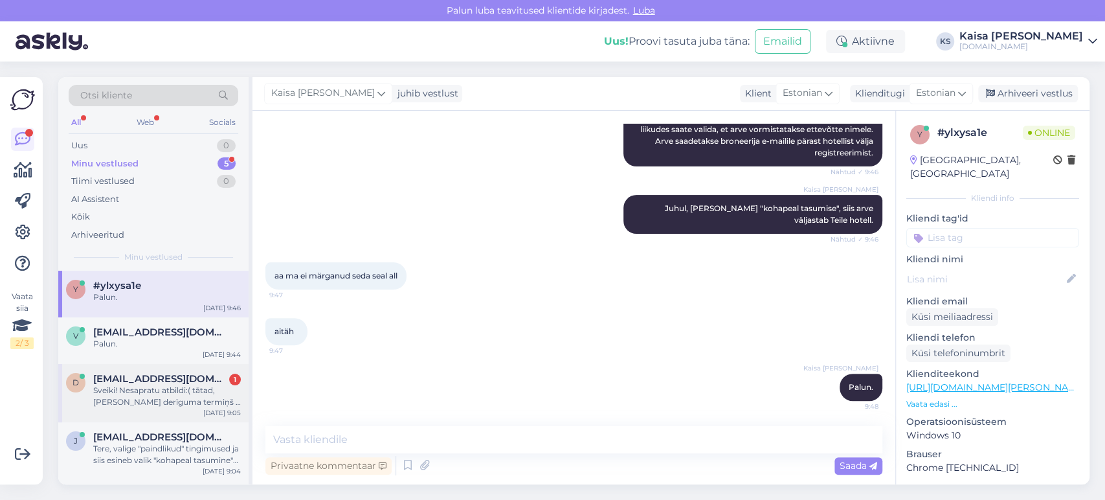
click at [170, 359] on div "Sveiki! Nesapratu atbildi:( tātad, [PERSON_NAME] derīguma termiņš ir 18. septem…" at bounding box center [167, 396] width 148 height 23
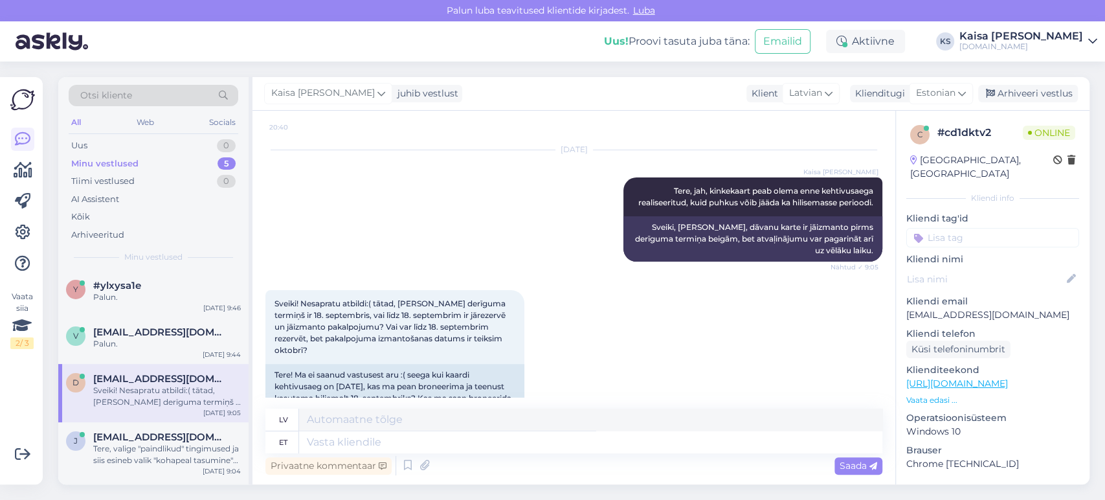
scroll to position [239, 0]
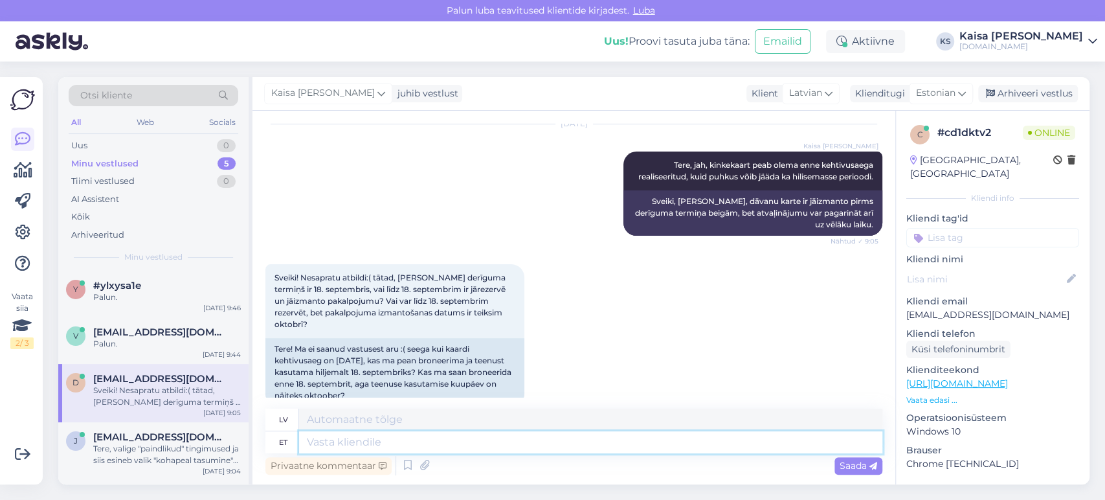
click at [512, 359] on textarea at bounding box center [590, 442] width 583 height 22
type textarea "K"
type textarea "Kinkekaart t"
type textarea "Dāvanu karte"
type textarea "Kinkekaart tuleb"
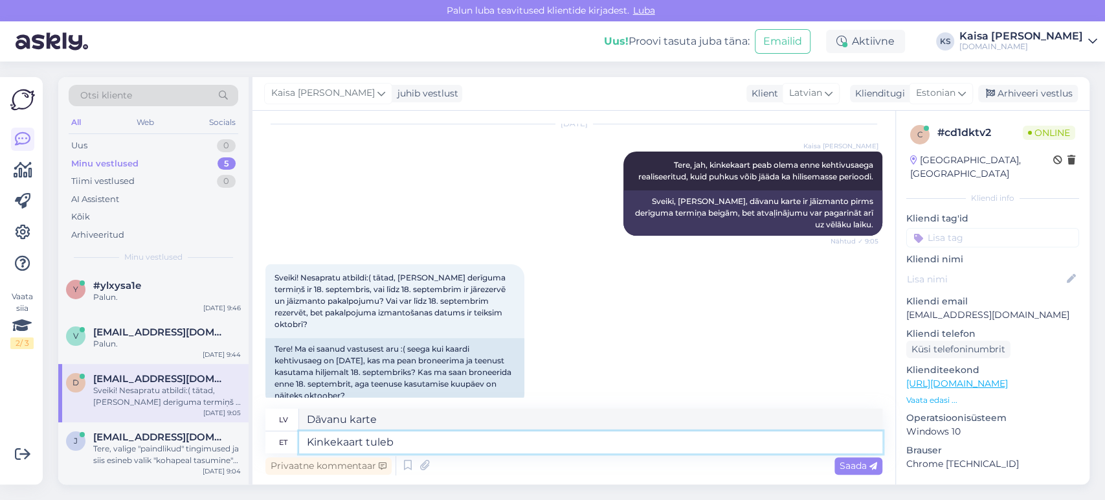
type textarea "Dāvanu karte būs"
type textarea "Kinkekaart tuleb ära k"
type textarea "Dāvanu karte tiks piegādāta."
type textarea "Kinkekaart tuleb ära kasutada e"
type textarea "Dāvanu karte ir [DEMOGRAPHIC_DATA]."
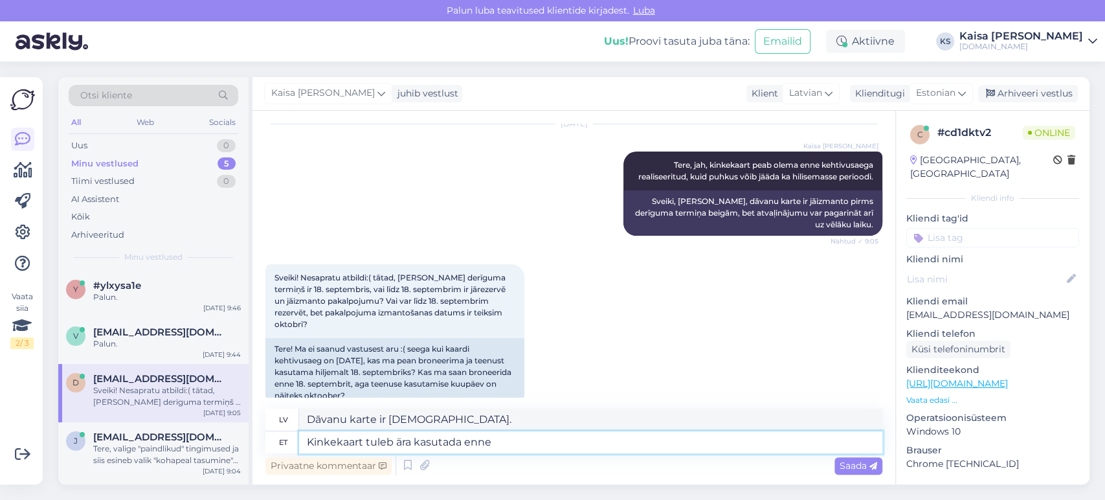
type textarea "Kinkekaart tuleb ära kasutada enne 1"
type textarea "Dāvanu karte [DEMOGRAPHIC_DATA] pirms"
type textarea "Kinkekaart tuleb ära kasutada enne 18.09. P"
type textarea "Dāvanu karte [DEMOGRAPHIC_DATA] līdz 18.09."
type textarea "Kinkekaart tuleb ära kasutada enne 18.09. Puhkus"
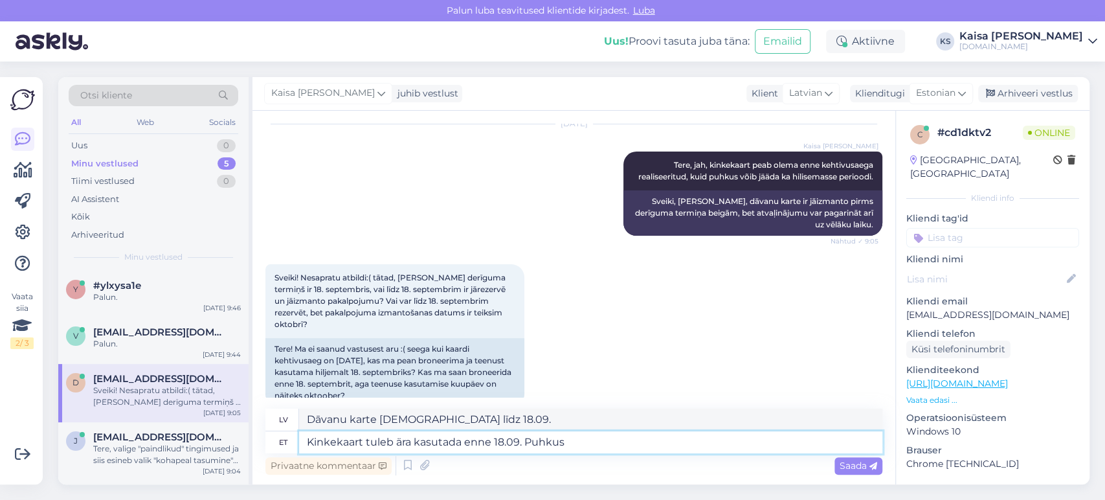
type textarea "Dāvanu karte [DEMOGRAPHIC_DATA] līdz 18.09. svētku dienā"
type textarea "Kinkekaart tuleb ära kasutada enne 18.09. Puhkus võib [PERSON_NAME]"
type textarea "Dāvanu karte [DEMOGRAPHIC_DATA] līdz 18.09. Svētku laikā var"
type textarea "Kinkekaart tuleb ära kasutada enne 18.09. Puhkus võib jäääda"
type textarea "Dāvanu karte [DEMOGRAPHIC_DATA] līdz 18.09. Svētki var aizkavēties."
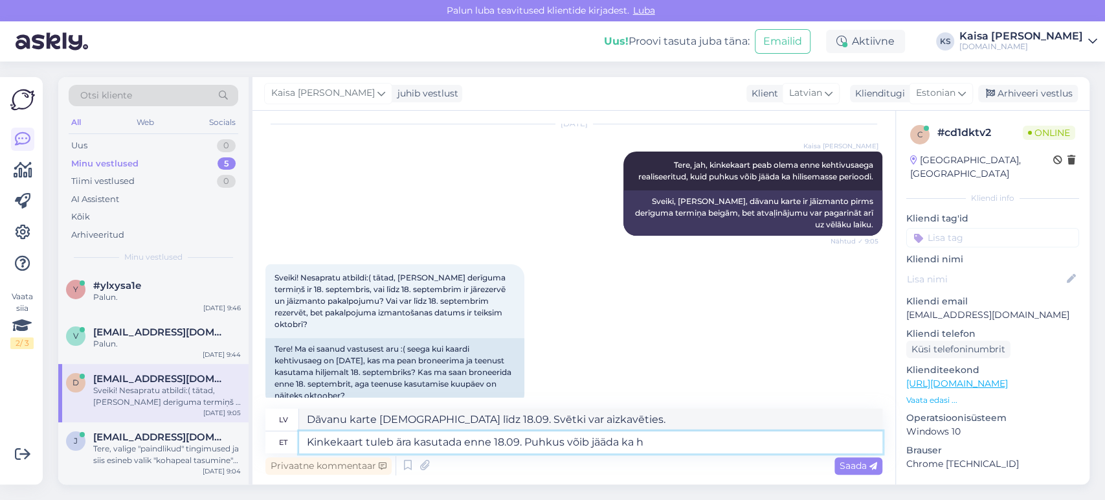
type textarea "Kinkekaart tuleb ära kasutada enne 18.09. Puhkus võib jääda ka hi"
type textarea "Dāvanu karte [DEMOGRAPHIC_DATA] līdz 18.09. Svētkus var arī..."
type textarea "Kinkekaart tuleb ära kasutada enne 18.09. Puhkus võib jääda ka hilisemasse per"
type textarea "Dāvanu karte [DEMOGRAPHIC_DATA] līdz 18.09. Atvaļinājumu var arī pārcelt uz vēl…"
type textarea "Kinkekaart tuleb ära kasutada enne 18.09. Puhkus võib jääda ka hilisemasse peri…"
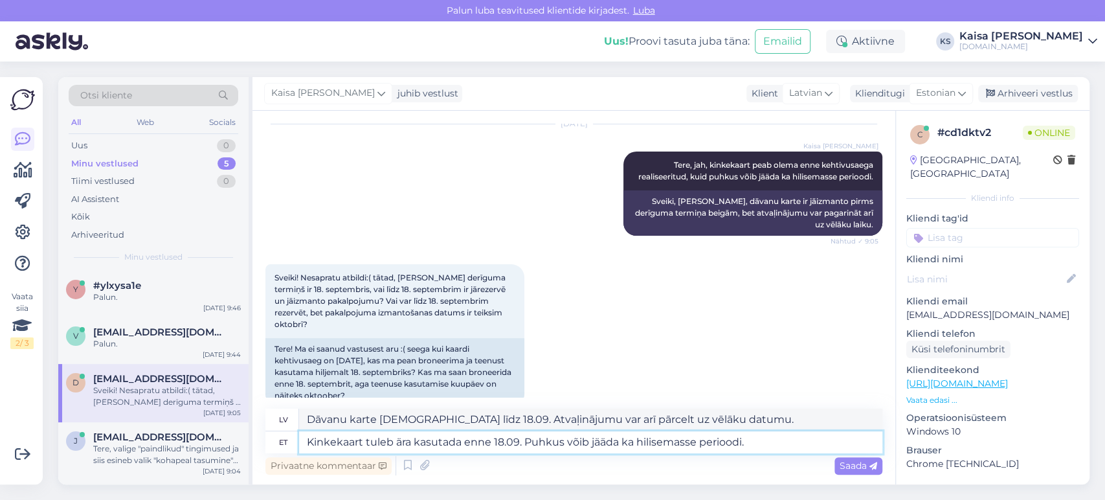
type textarea "Dāvanu karte [DEMOGRAPHIC_DATA] līdz 18.09. Atvaļinājumu var pagarināt arī uz v…"
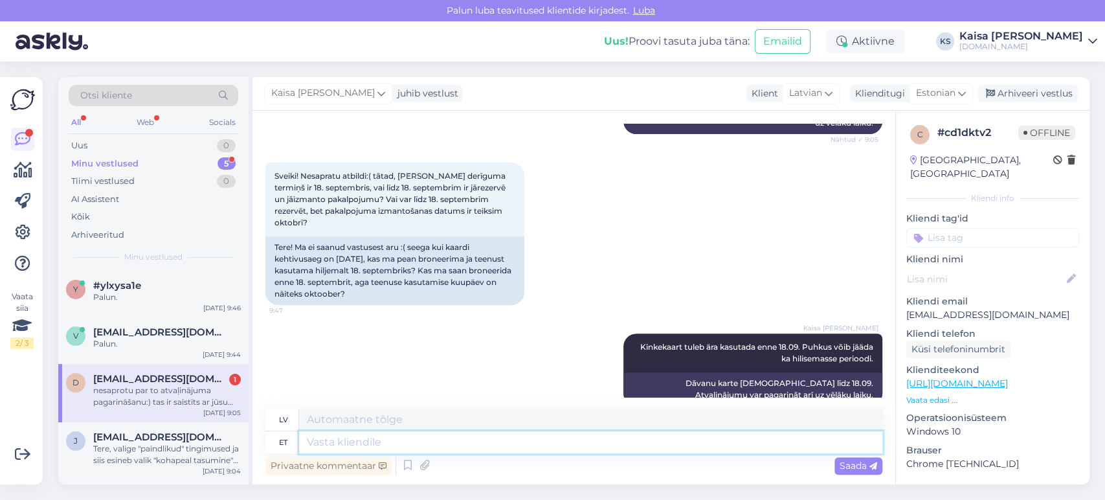
scroll to position [441, 0]
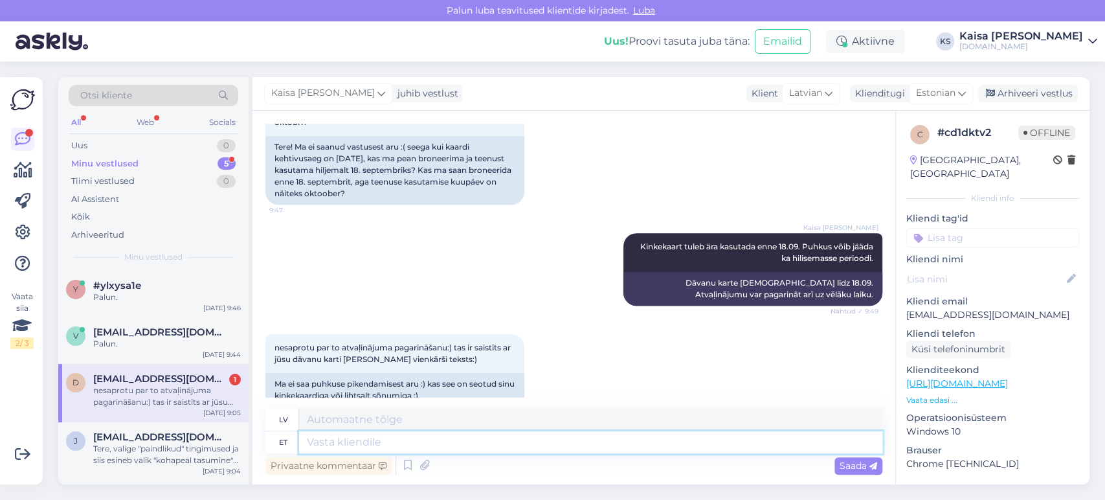
click at [530, 359] on textarea at bounding box center [590, 442] width 583 height 22
type textarea "Broneering, mi"
type textarea "Rezervācija,"
type textarea "Broneering, mille vo"
type textarea "Rezervācija ar"
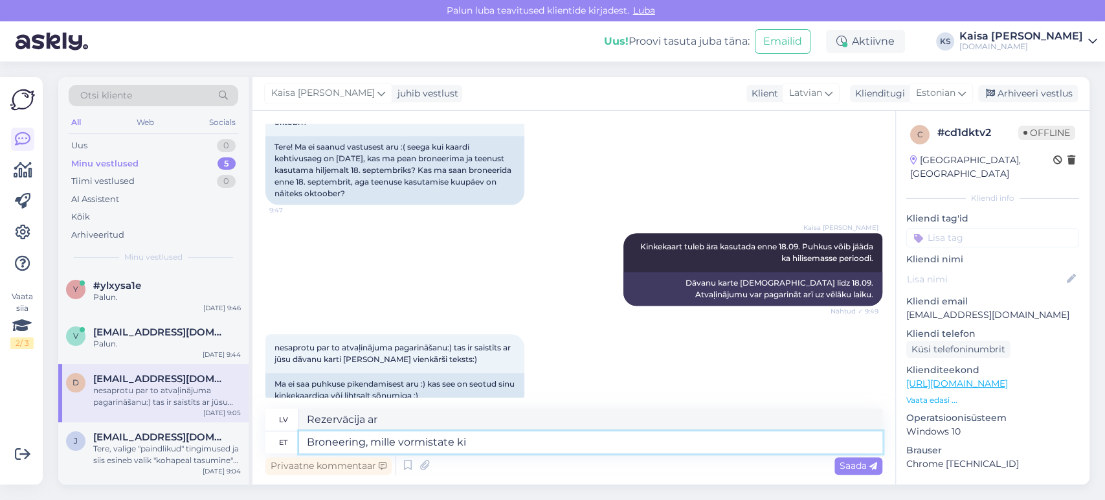
type textarea "Broneering, mille vormistate kin"
type textarea "Jūsu veiktā rezervācija"
type textarea "Broneering, mille vormistate kinkekaardiga, võ"
type textarea "Rezervācija, ko veicat ar dāvanu karti,"
type textarea "Broneering, mille vormistate kinkekaardiga, võib j"
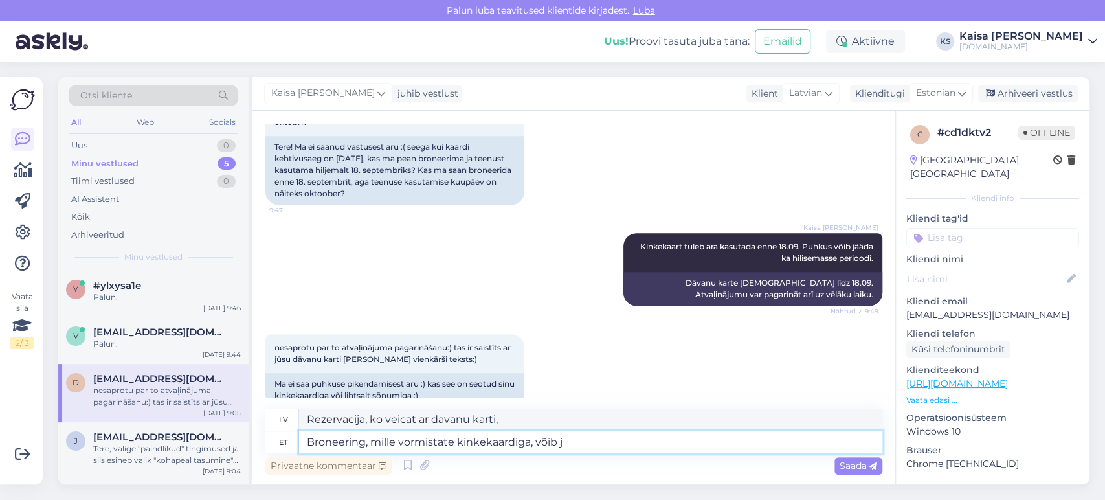
type textarea "Rezervācija, ko veicat ar dāvanu karti, var"
type textarea "Broneering, mille vormistate kinkekaardiga, võib jääda k"
type textarea "Rezervācija, ko veicat ar dāvanu karti, var palikt spēkā."
type textarea "Broneering, mille vormistate kinkekaardiga, võib jääda ka pea"
type textarea "Arī rezervācija, ko veicat ar dāvanu karti, var palikt spēkā."
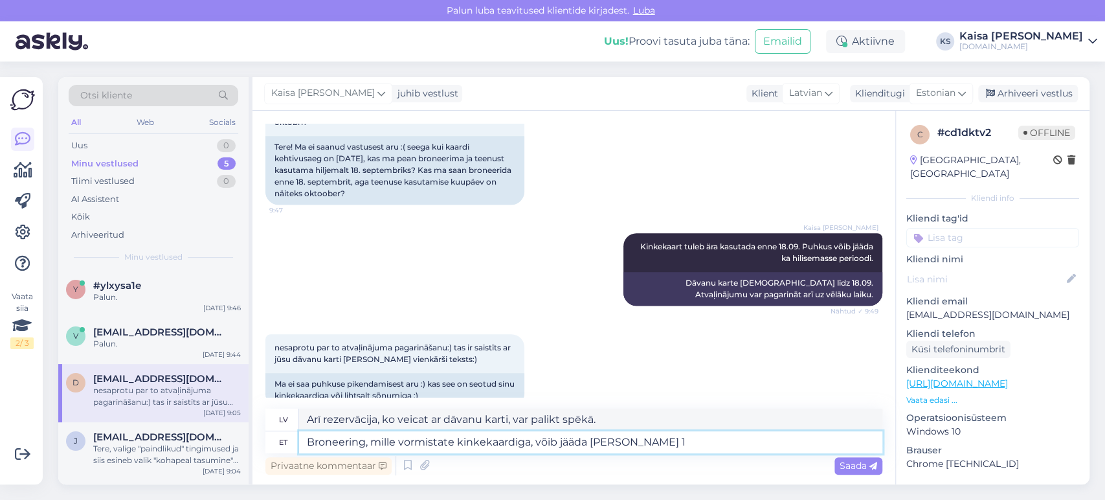
type textarea "Broneering, mille vormistate kinkekaardiga, võib jääda [PERSON_NAME] 19"
type textarea "Rezervācija, ko veicat ar dāvanu karti, var tikt rezervēta arī"
type textarea "Broneering, mille vormistate kinkekaardiga, võib jääda [PERSON_NAME] 18.09."
type textarea "Ar dāvanu karti veiktā rezervācija var palikt [PERSON_NAME] pēc 18.09."
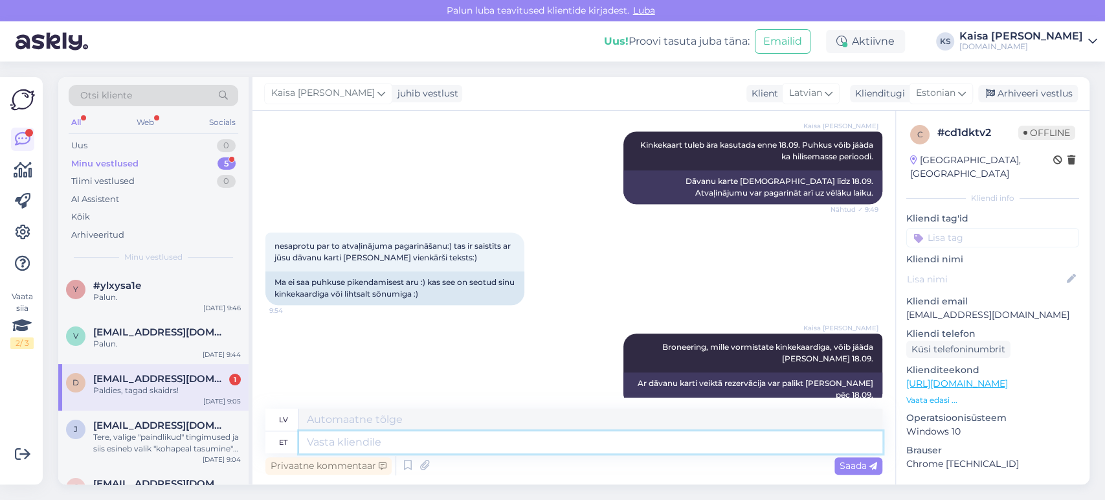
scroll to position [620, 0]
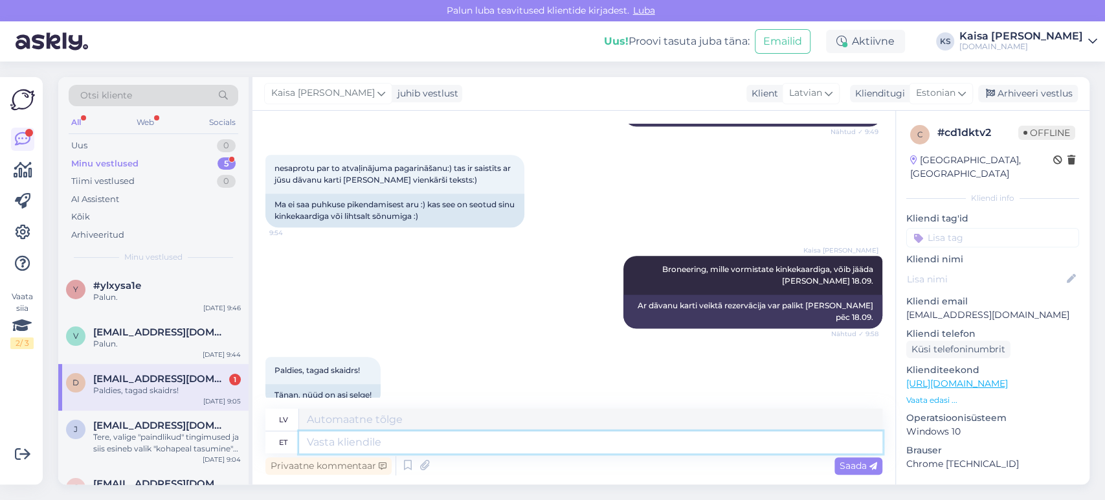
click at [363, 359] on textarea at bounding box center [590, 442] width 583 height 22
type textarea "Palun."
type textarea "Lūdzu."
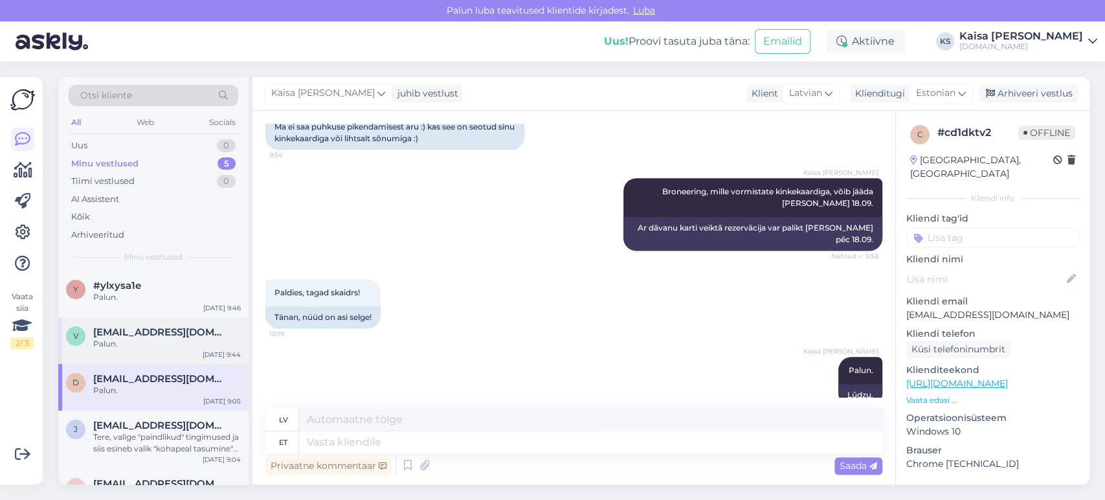
click at [171, 352] on div "v [EMAIL_ADDRESS][DOMAIN_NAME] Palun. [DATE] 9:44" at bounding box center [153, 340] width 190 height 47
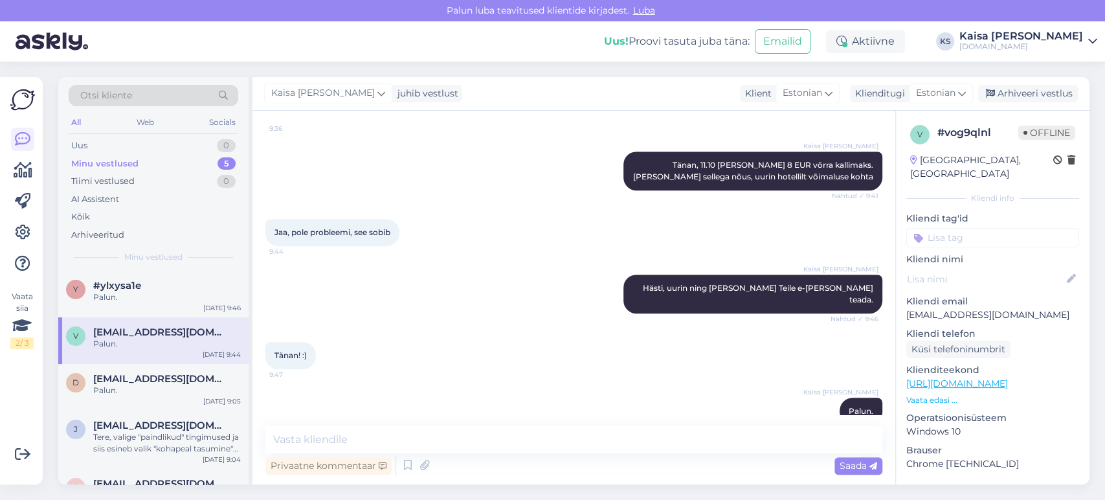
scroll to position [522, 0]
click at [496, 359] on textarea at bounding box center [573, 439] width 617 height 27
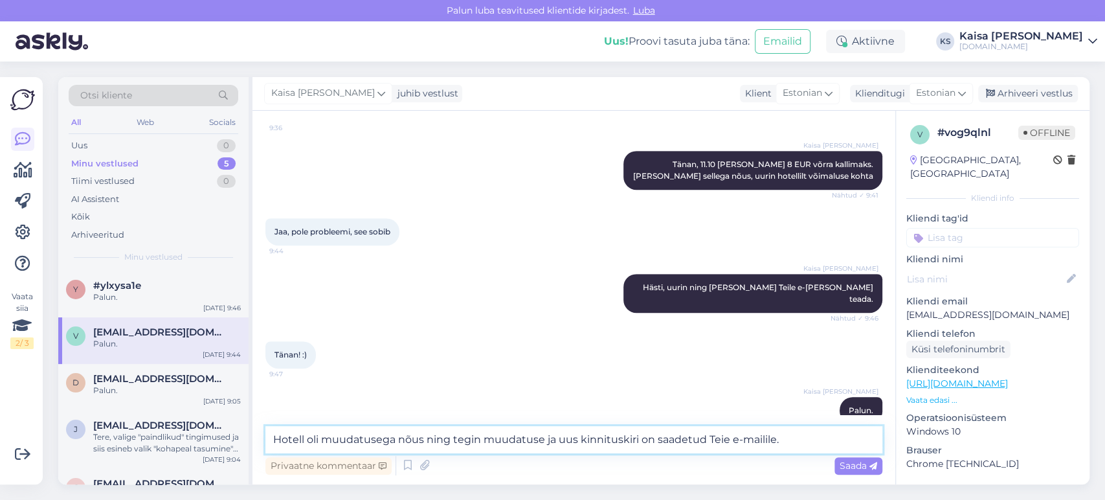
type textarea "Hotell oli muudatusega nõus ning tegin muudatuse ja uus kinnituskiri on saadetu…"
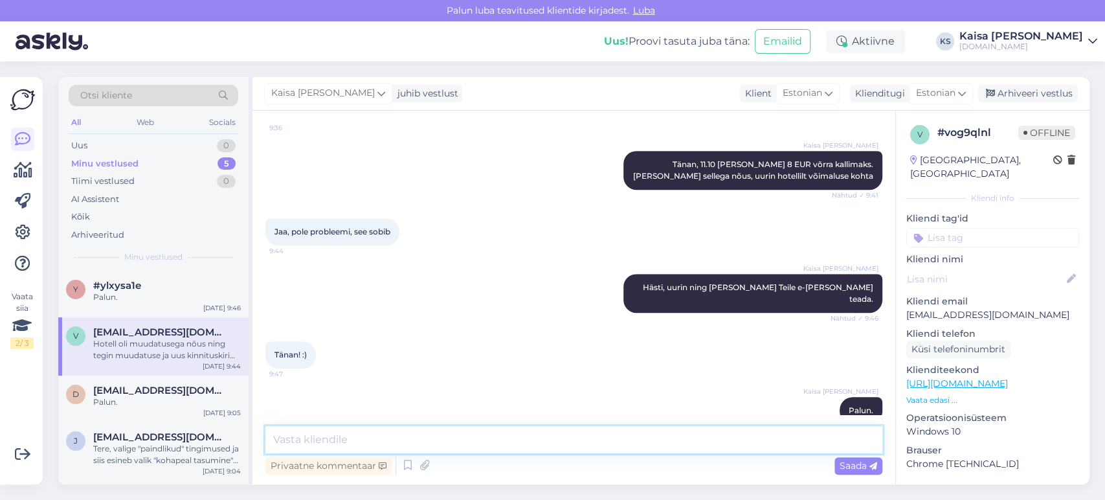
scroll to position [589, 0]
